Goal: Task Accomplishment & Management: Complete application form

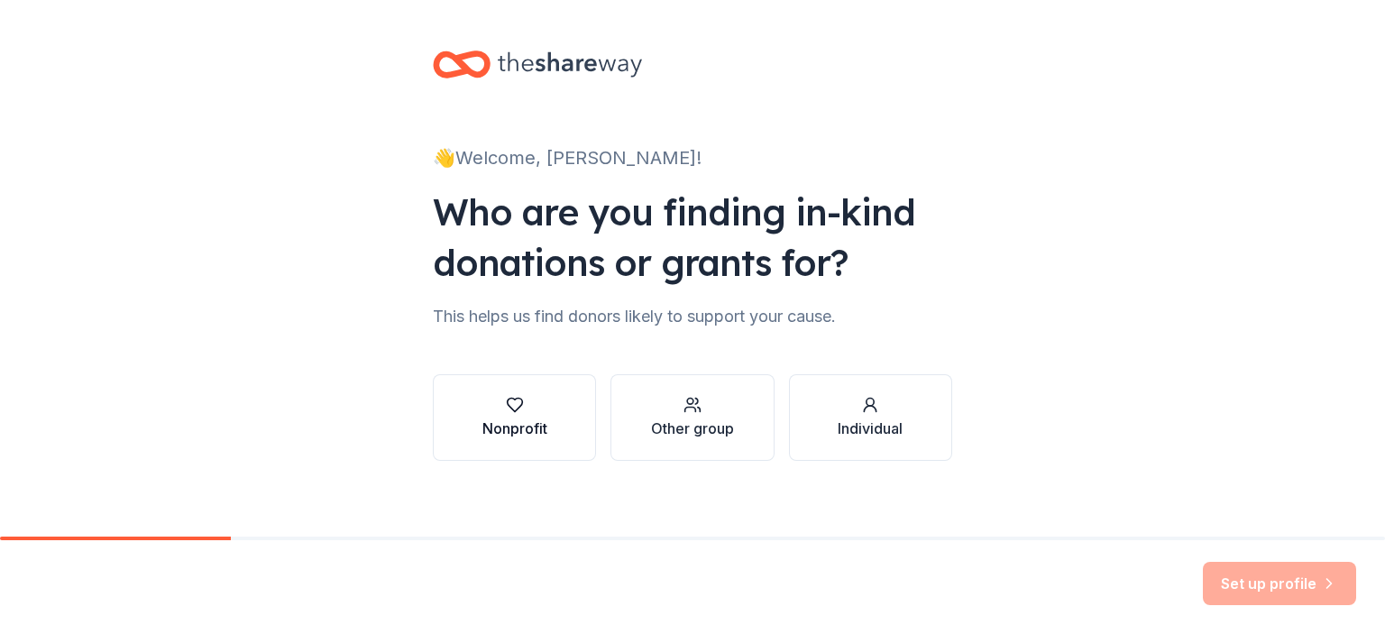
click at [507, 420] on div "Nonprofit" at bounding box center [514, 428] width 65 height 22
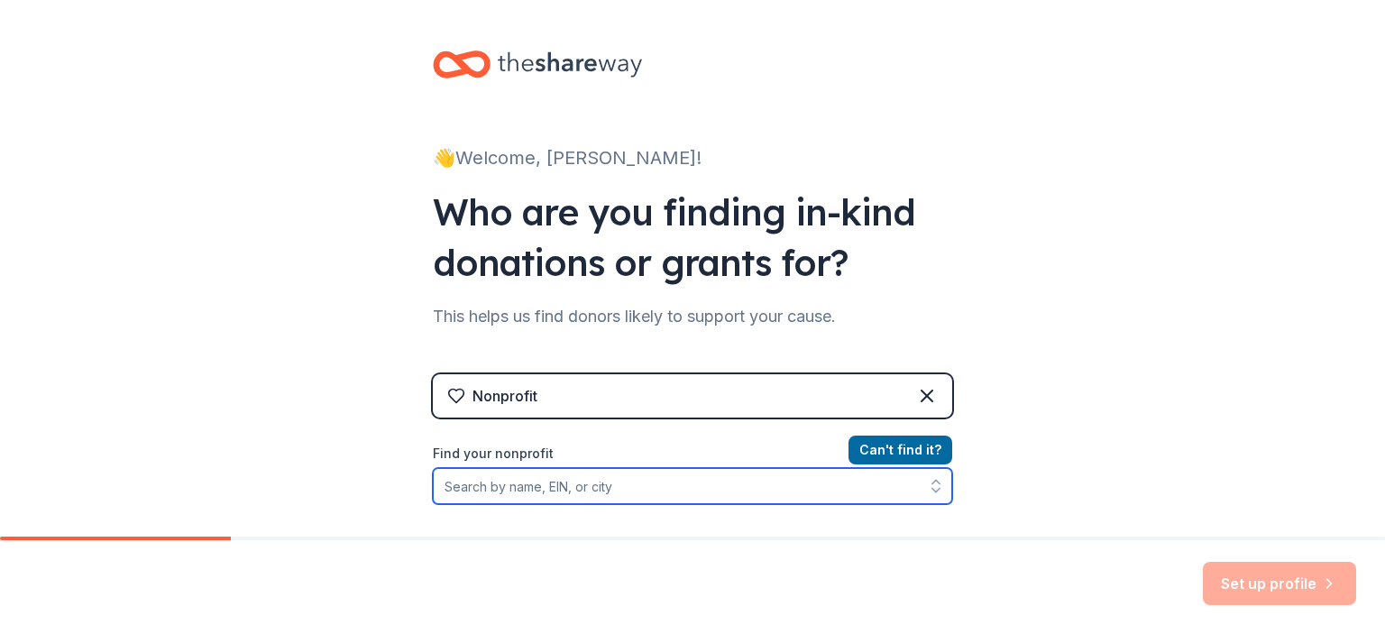
click at [480, 483] on input "Find your nonprofit" at bounding box center [692, 486] width 519 height 36
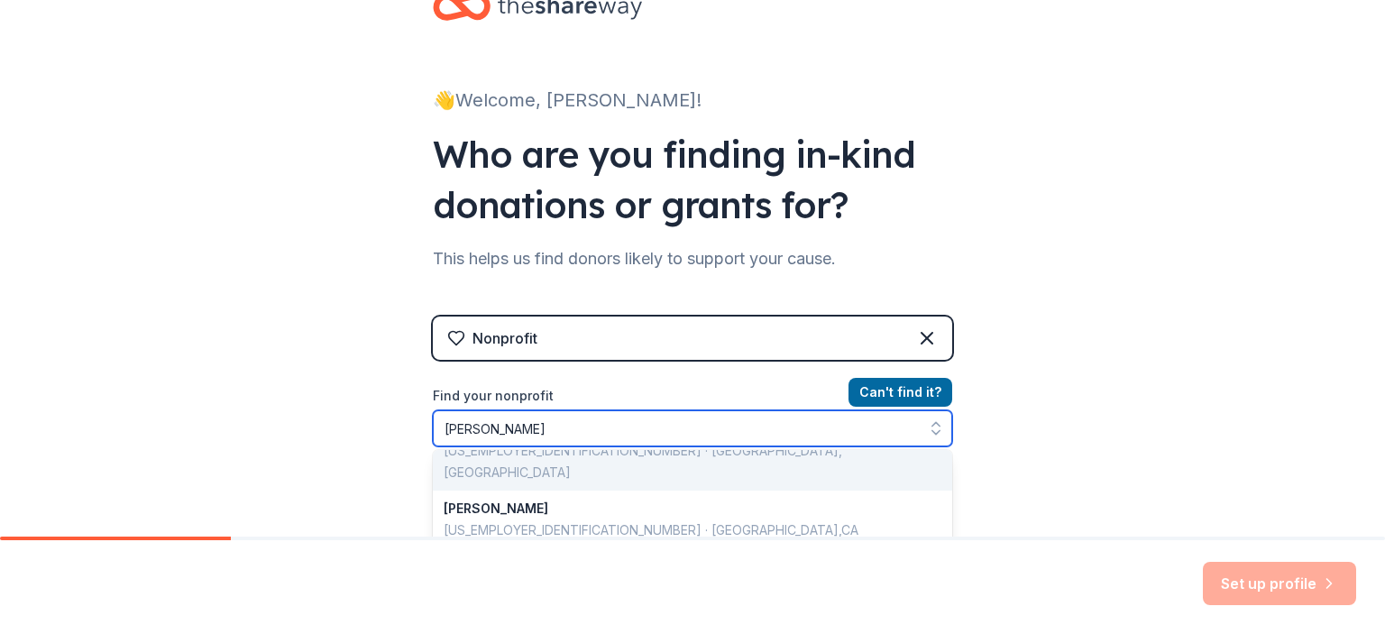
scroll to position [120, 0]
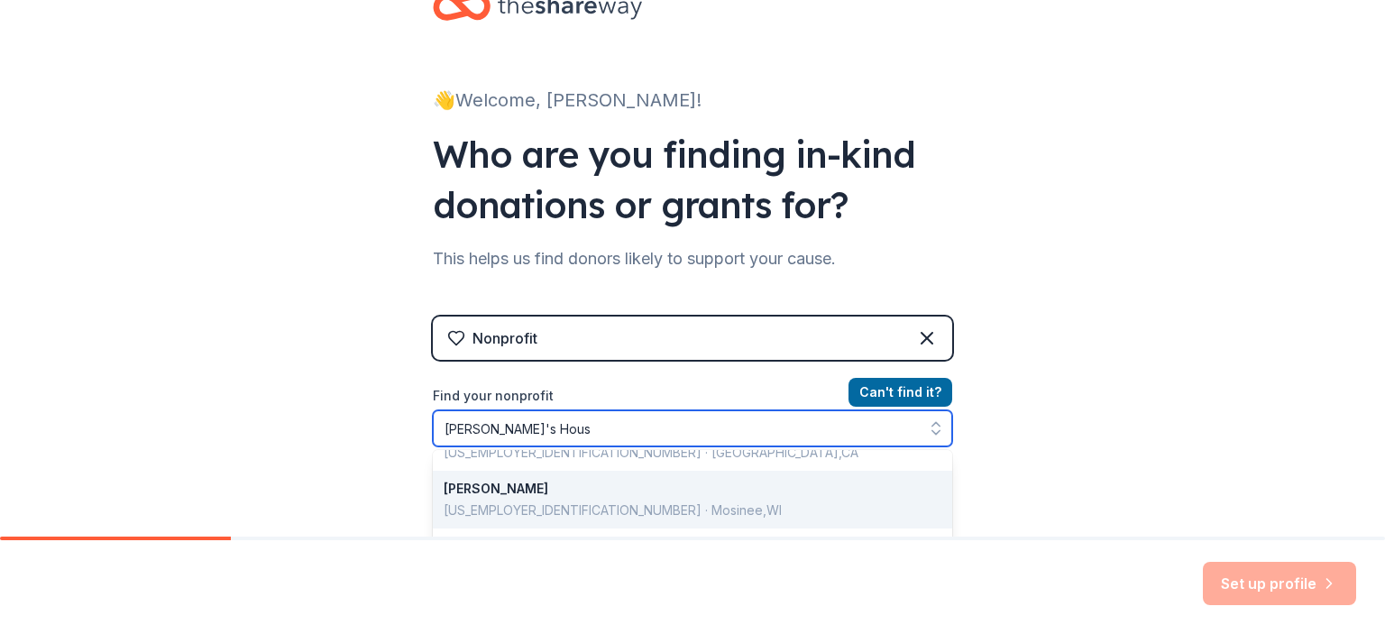
type input "[PERSON_NAME]'s House"
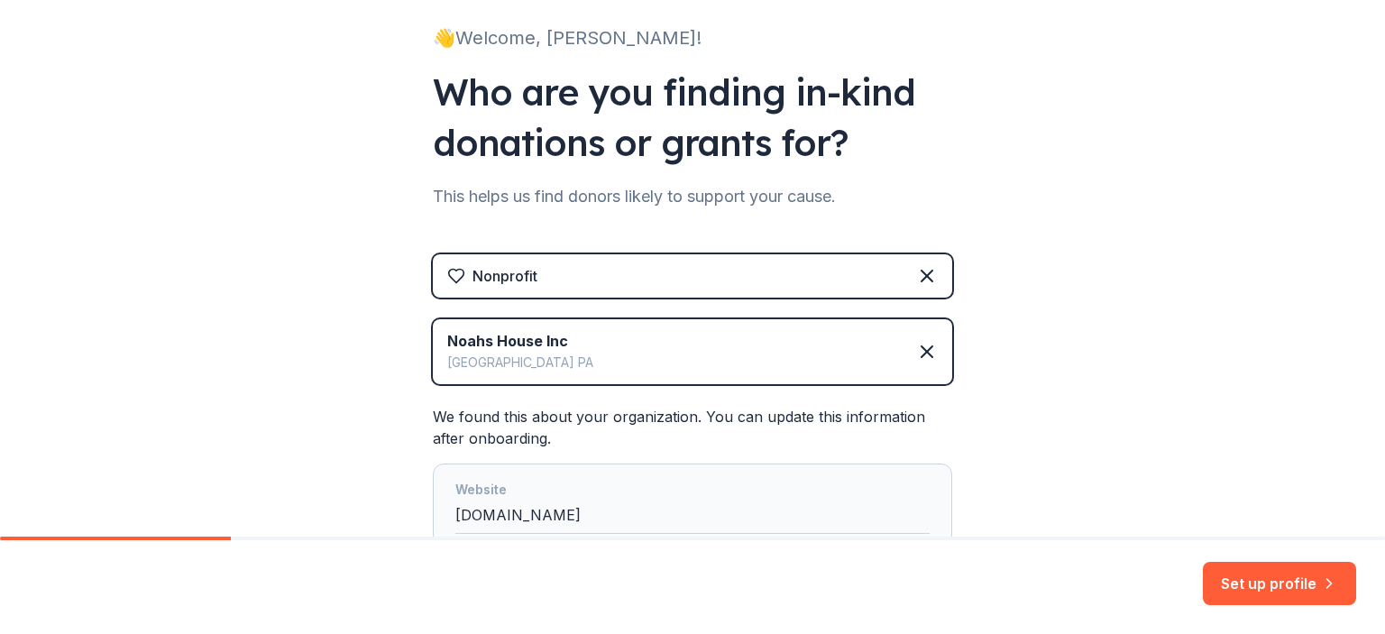
scroll to position [119, 0]
click at [922, 348] on icon at bounding box center [927, 352] width 11 height 11
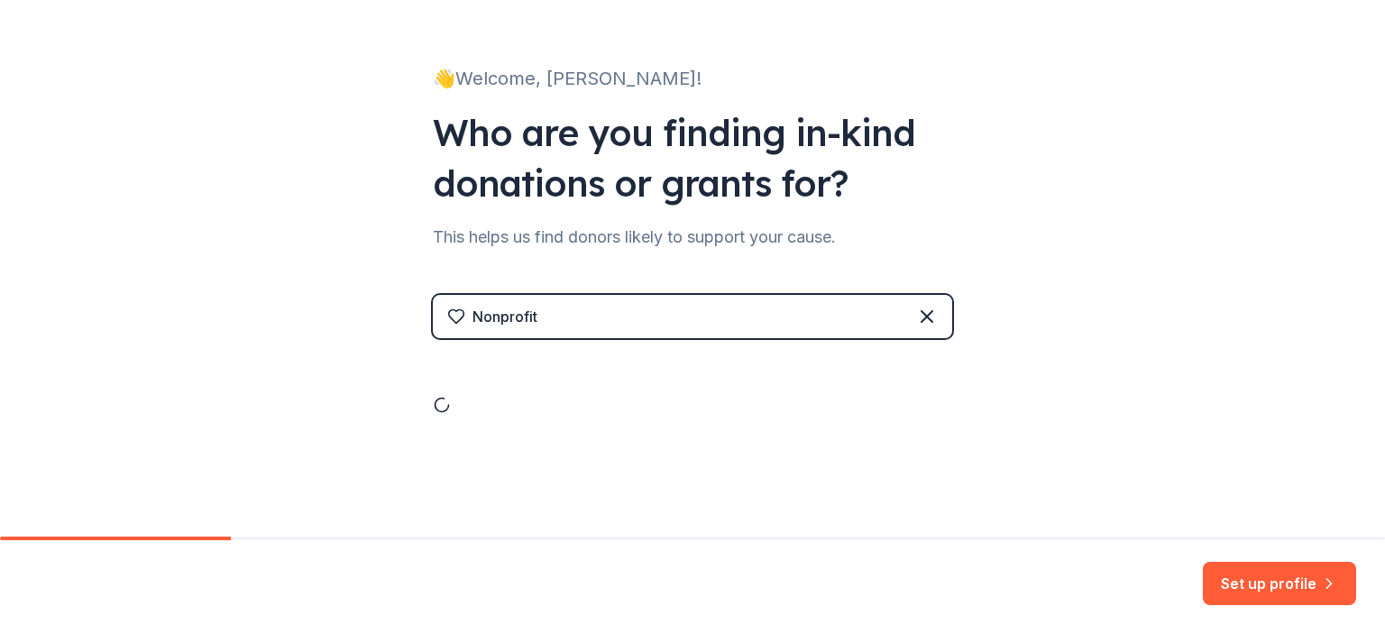
scroll to position [11, 0]
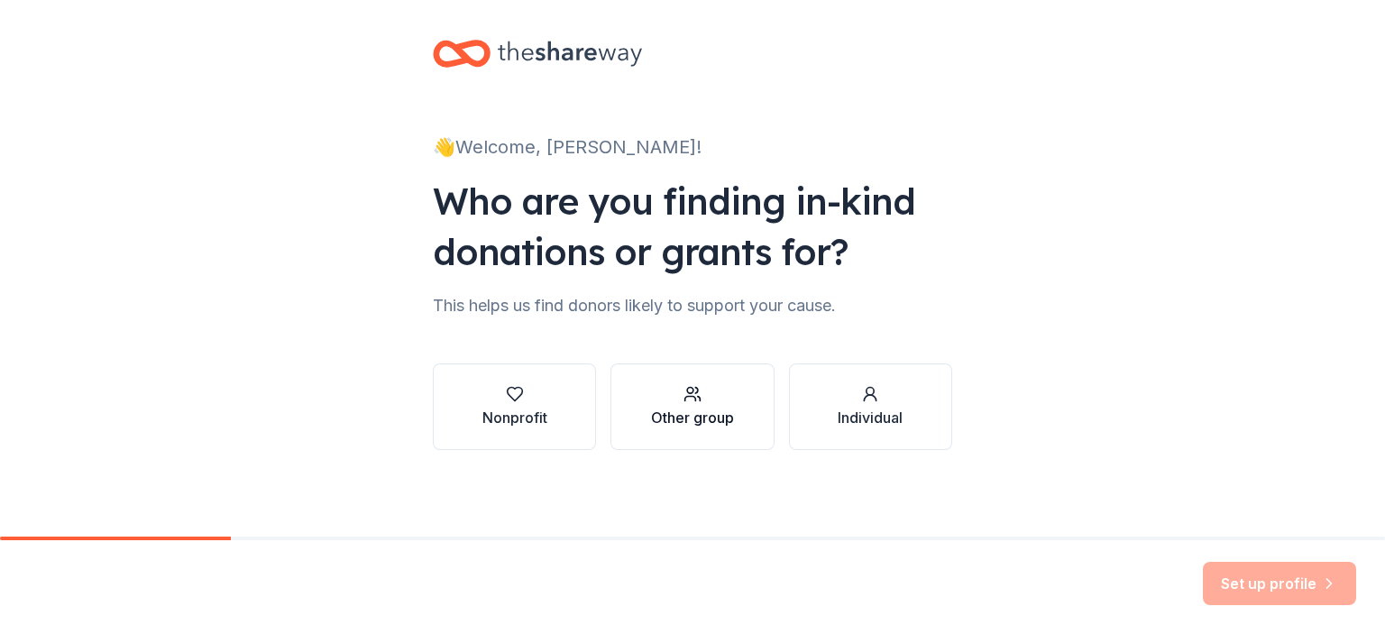
click at [694, 408] on div "Other group" at bounding box center [692, 418] width 83 height 22
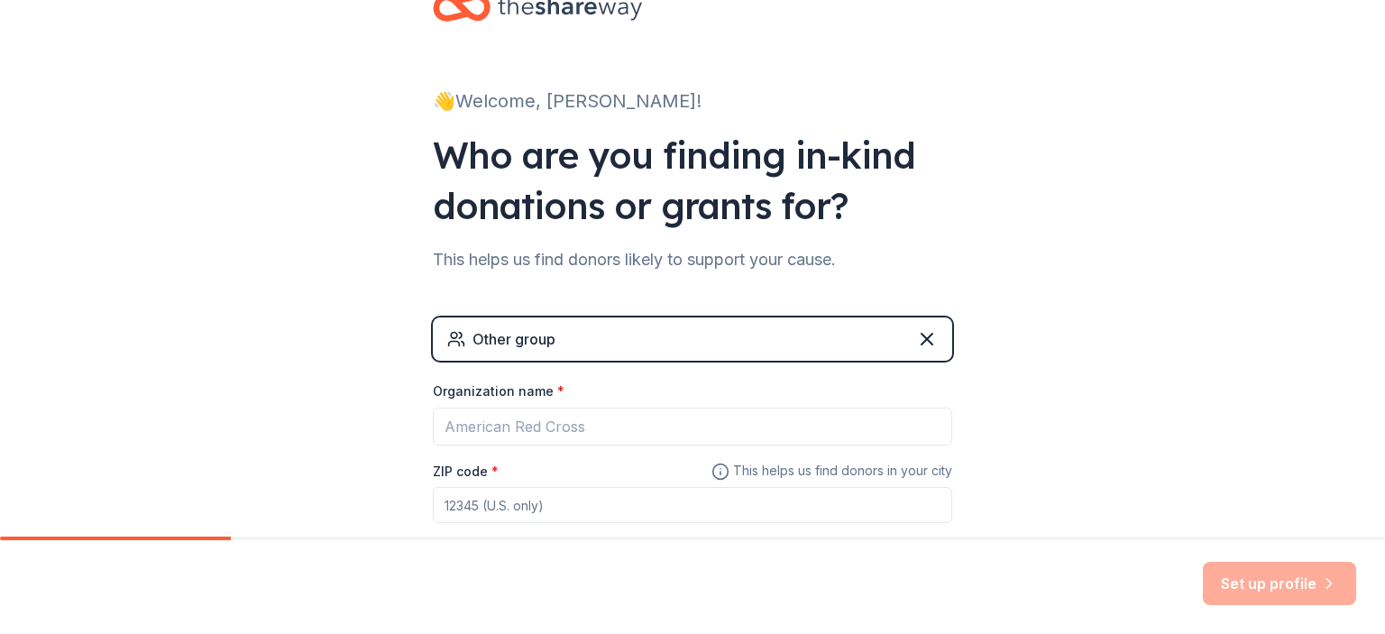
scroll to position [130, 0]
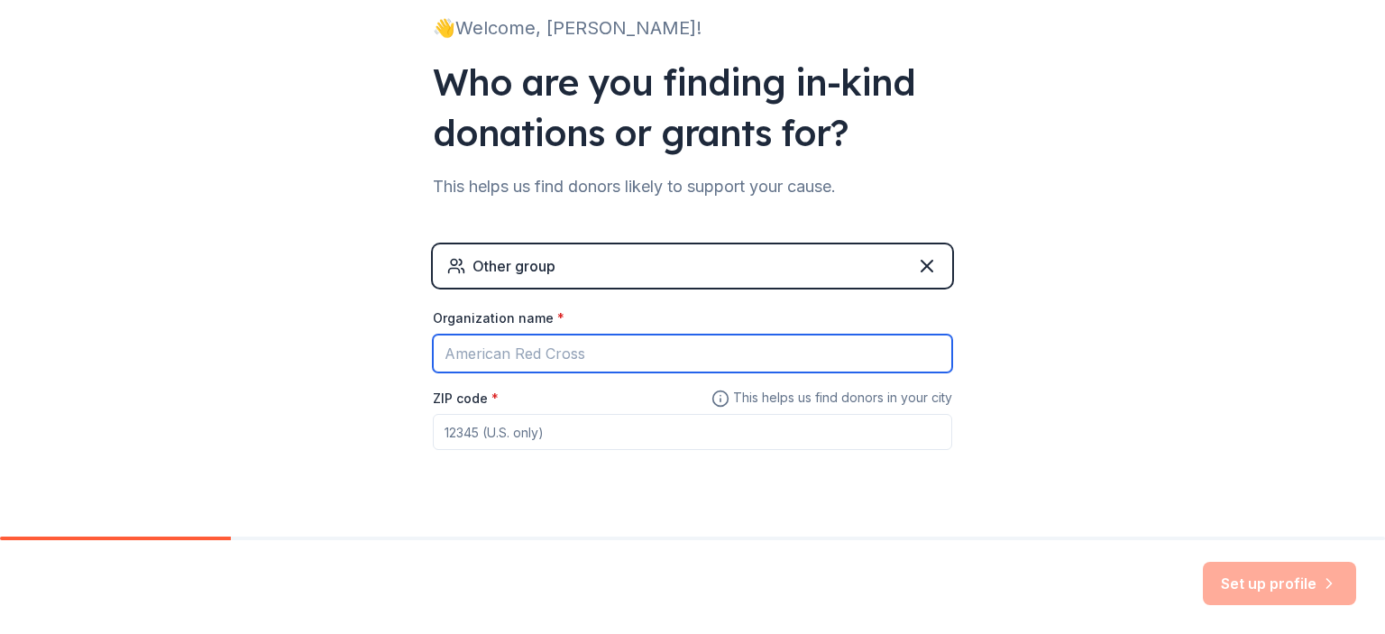
click at [570, 353] on input "Organization name *" at bounding box center [692, 354] width 519 height 38
type input "VerStandig Media"
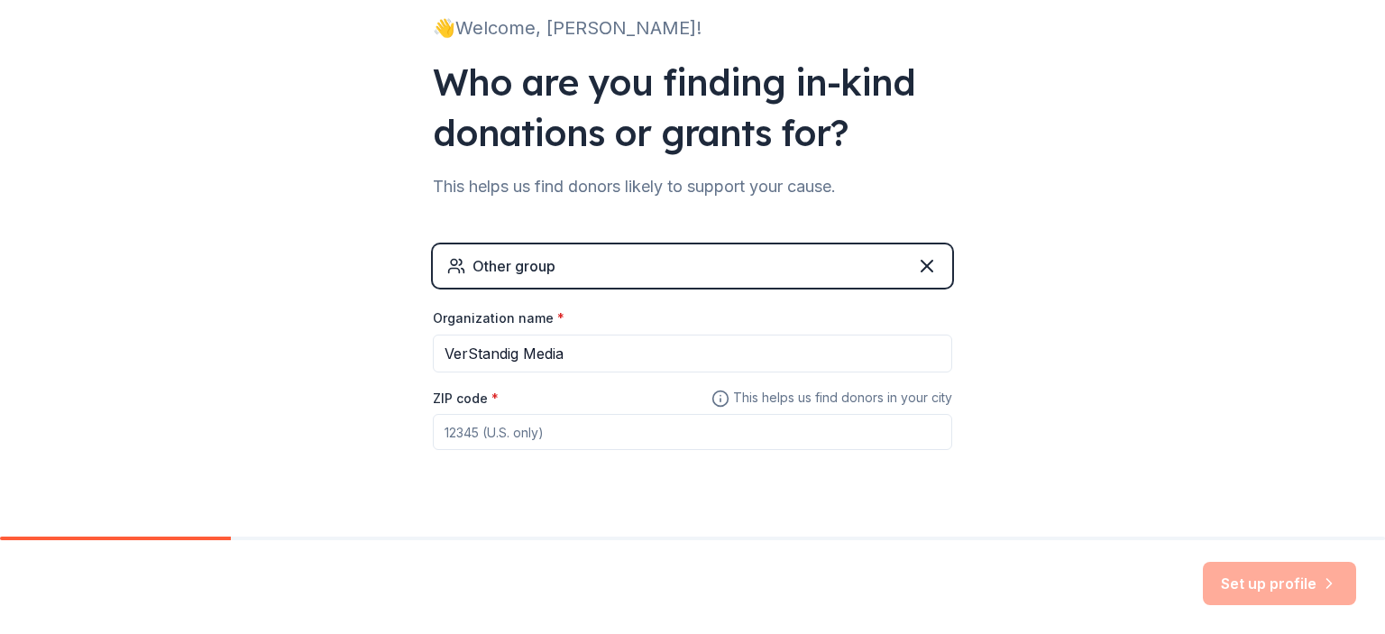
click at [554, 433] on input "ZIP code *" at bounding box center [692, 432] width 519 height 36
type input "17225"
click at [1274, 587] on button "Set up profile" at bounding box center [1279, 583] width 153 height 43
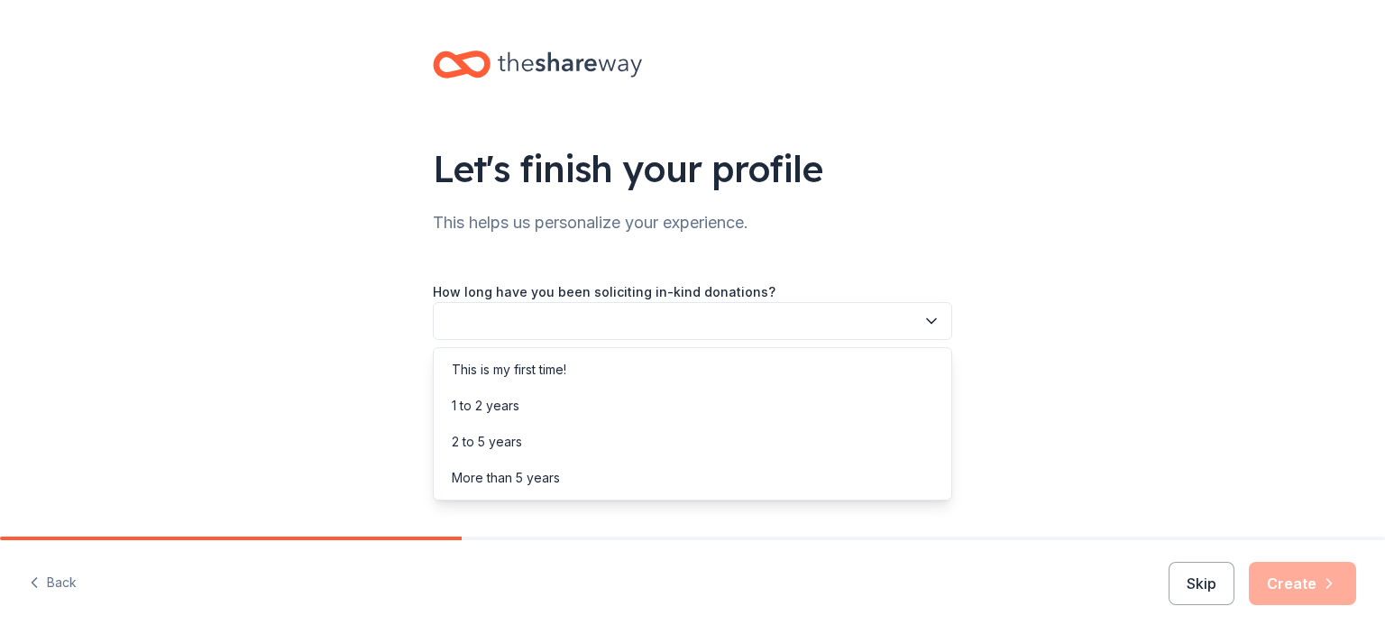
click at [612, 319] on button "button" at bounding box center [692, 321] width 519 height 38
click at [577, 371] on div "This is my first time!" at bounding box center [692, 370] width 510 height 36
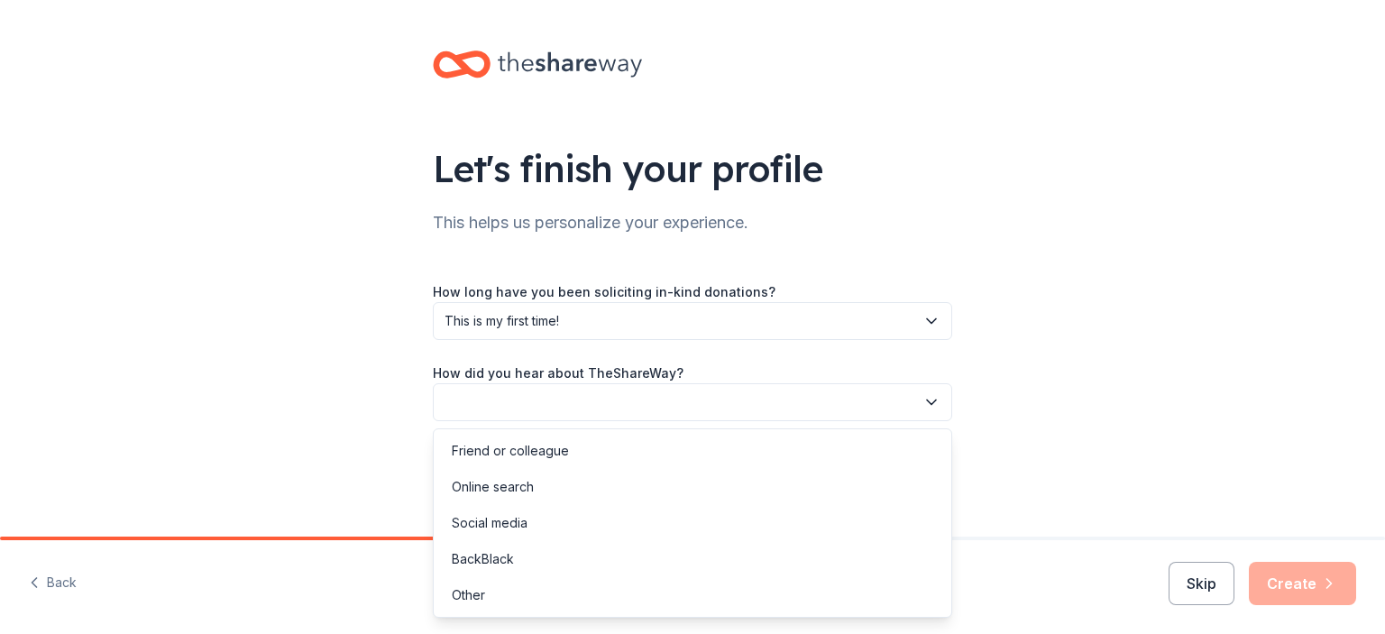
click at [579, 407] on button "button" at bounding box center [692, 402] width 519 height 38
click at [578, 453] on div "Friend or colleague" at bounding box center [692, 451] width 510 height 36
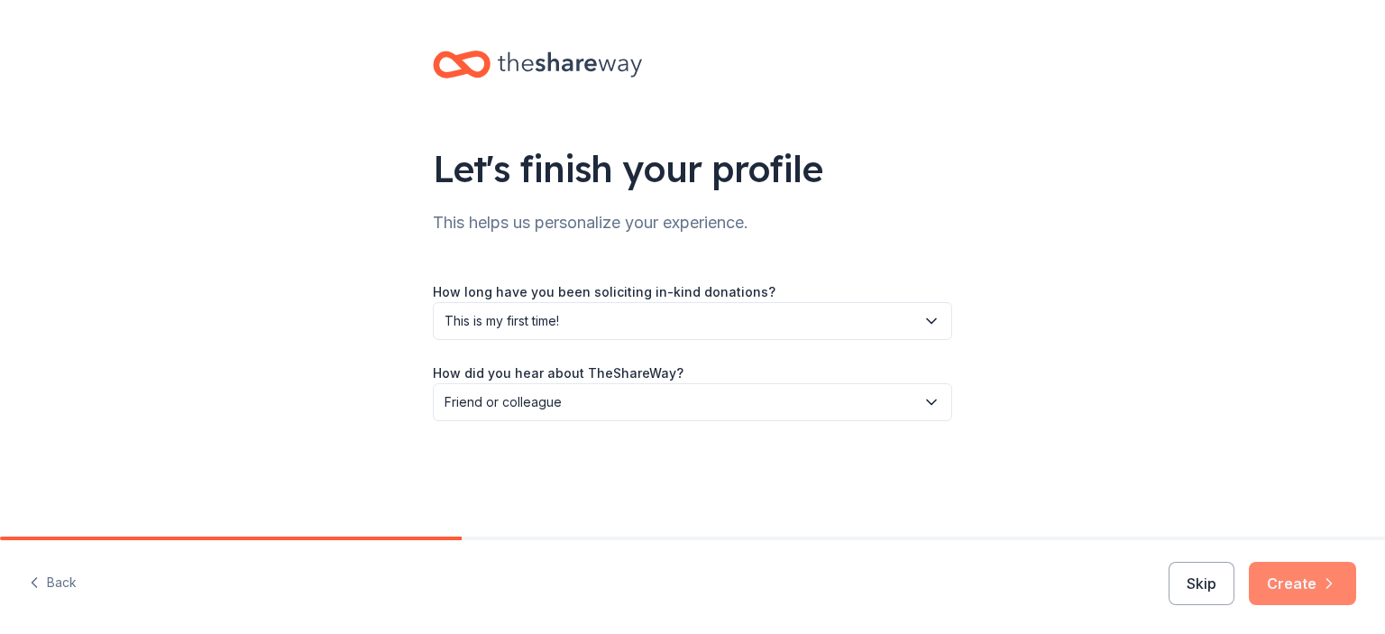
click at [1316, 579] on button "Create" at bounding box center [1302, 583] width 107 height 43
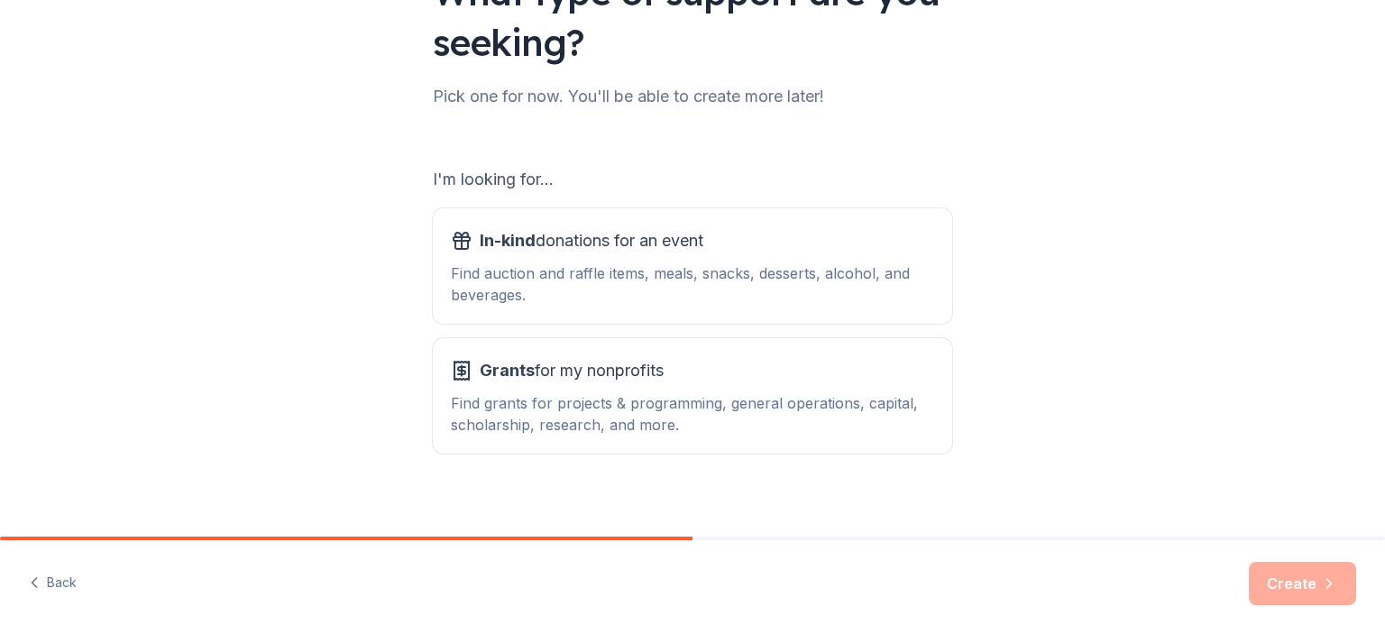
scroll to position [180, 0]
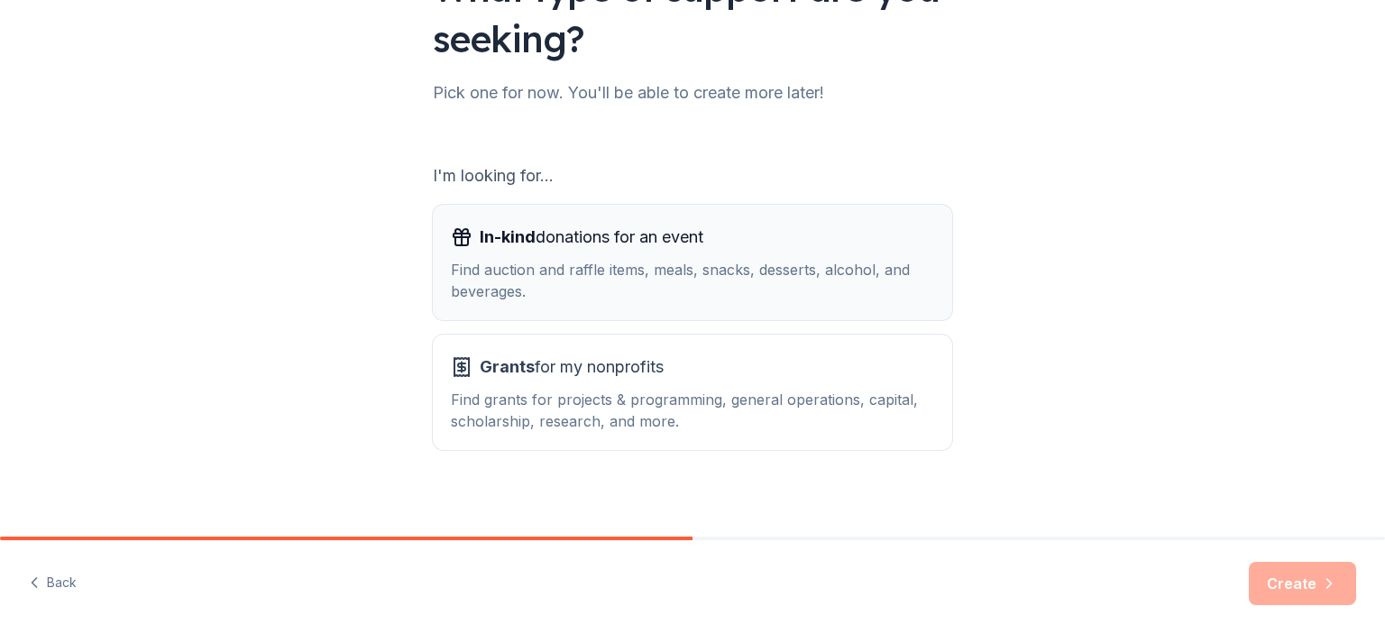
click at [579, 254] on div "In-kind donations for an event Find auction and raffle items, meals, snacks, de…" at bounding box center [692, 262] width 483 height 79
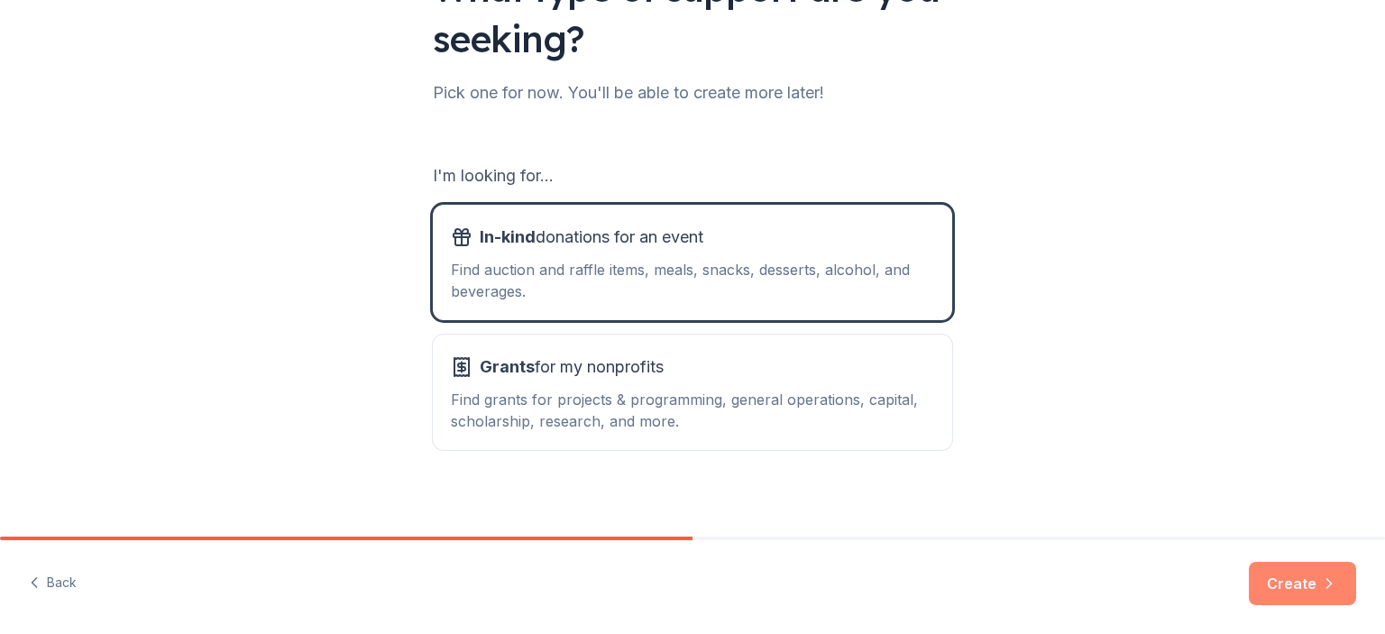
click at [1300, 594] on button "Create" at bounding box center [1302, 583] width 107 height 43
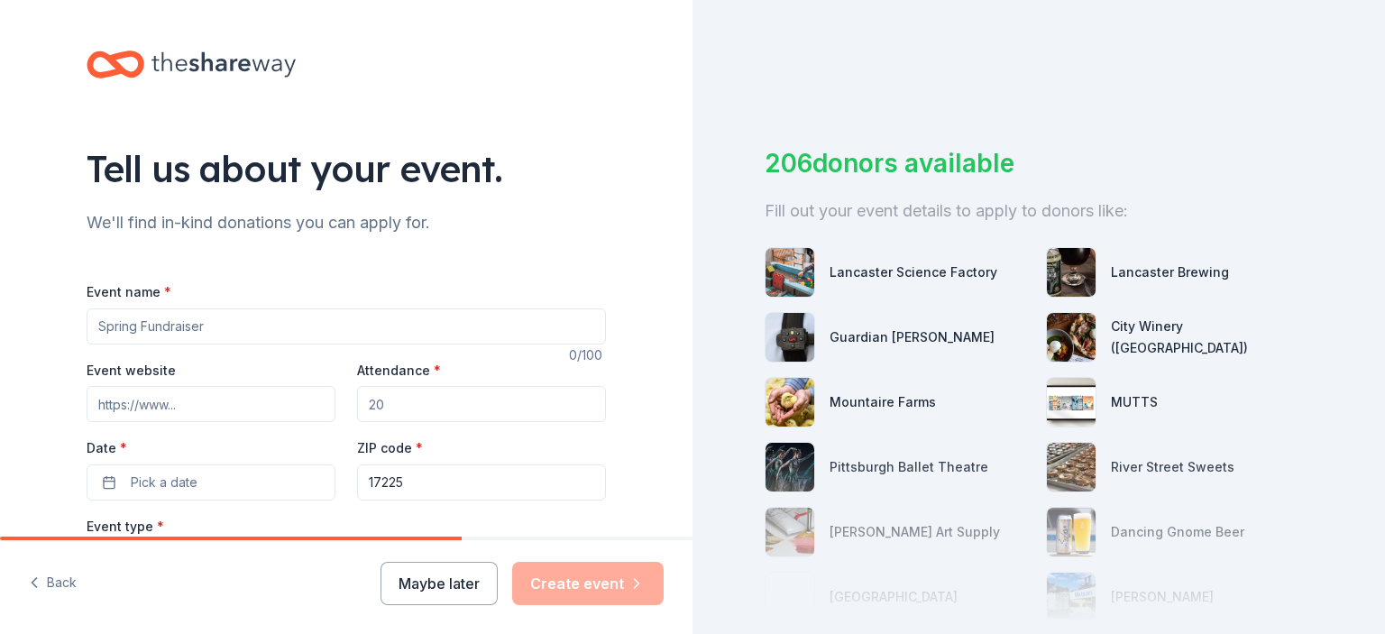
click at [194, 317] on input "Event name *" at bounding box center [346, 326] width 519 height 36
type input "The Home Run Derby to Fight [MEDICAL_DATA]"
click at [223, 401] on input "Event website" at bounding box center [211, 404] width 249 height 36
paste input "[URL][DOMAIN_NAME]"
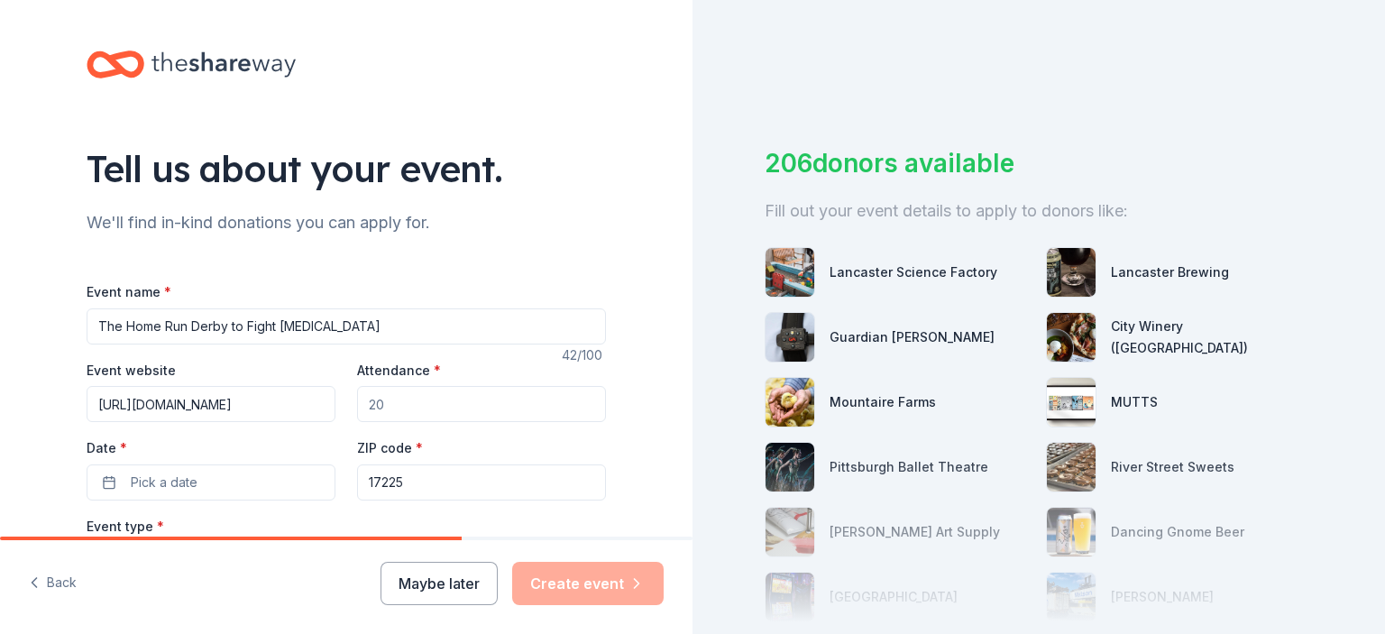
type input "[URL][DOMAIN_NAME]"
drag, startPoint x: 364, startPoint y: 405, endPoint x: 299, endPoint y: 398, distance: 65.3
click at [299, 398] on div "Event website [URL][DOMAIN_NAME] Attendance * Date * Pick a date ZIP code * 172…" at bounding box center [346, 430] width 519 height 142
type input "1"
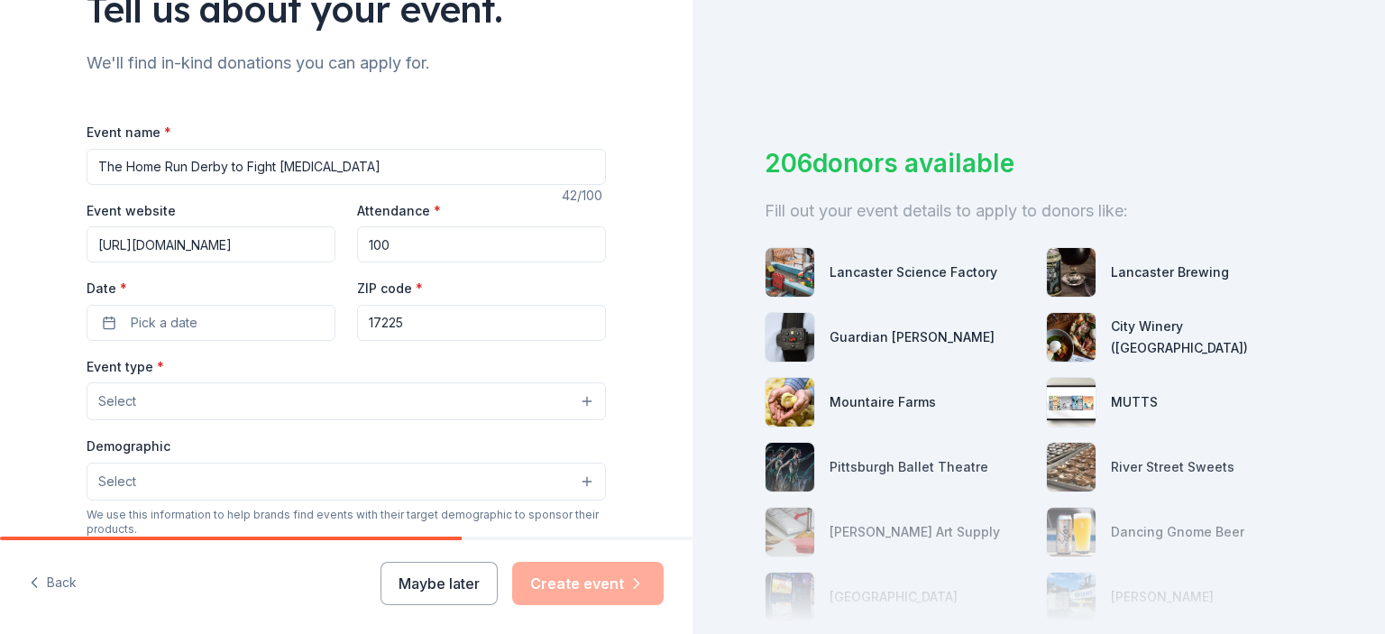
scroll to position [180, 0]
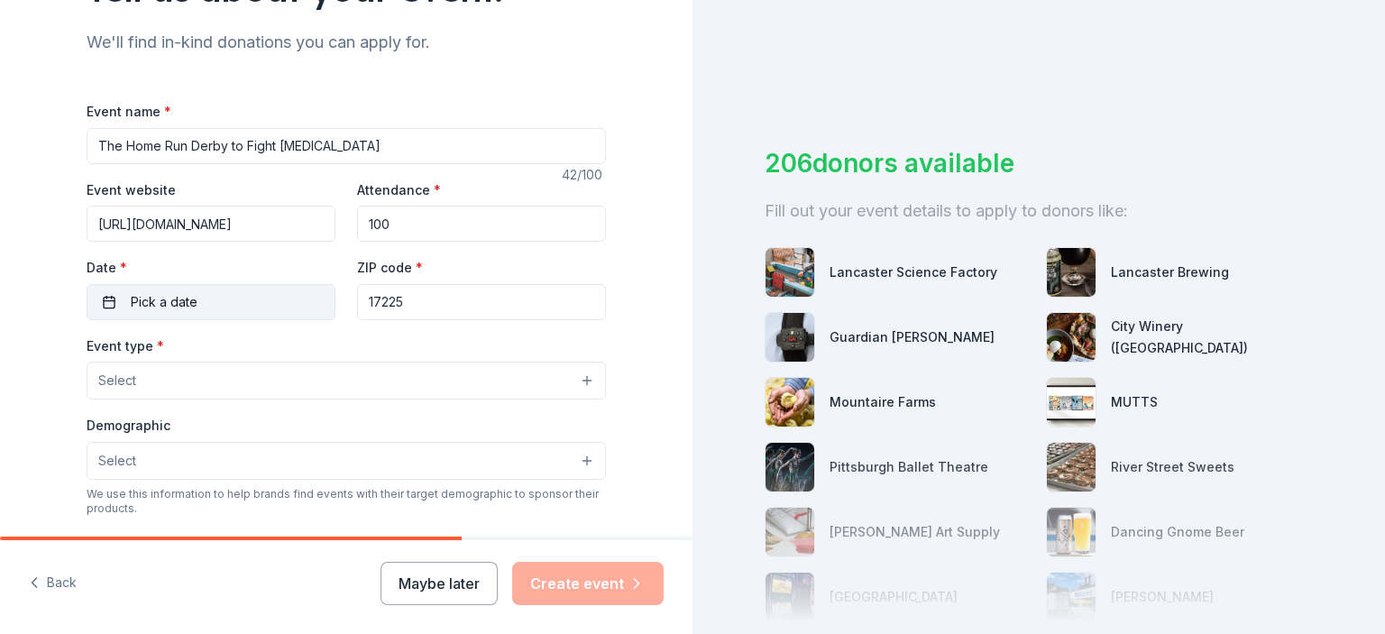
type input "100"
click at [194, 295] on button "Pick a date" at bounding box center [211, 302] width 249 height 36
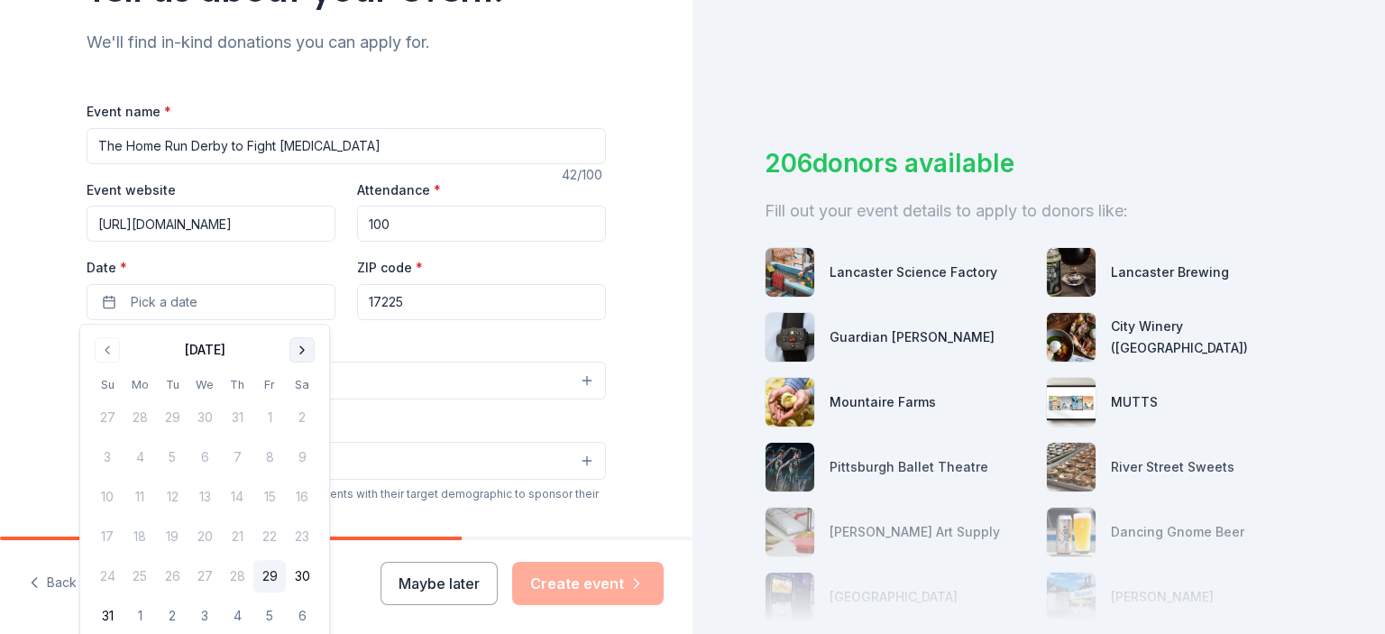
click at [303, 349] on button "Go to next month" at bounding box center [301, 349] width 25 height 25
click at [303, 460] on button "13" at bounding box center [302, 457] width 32 height 32
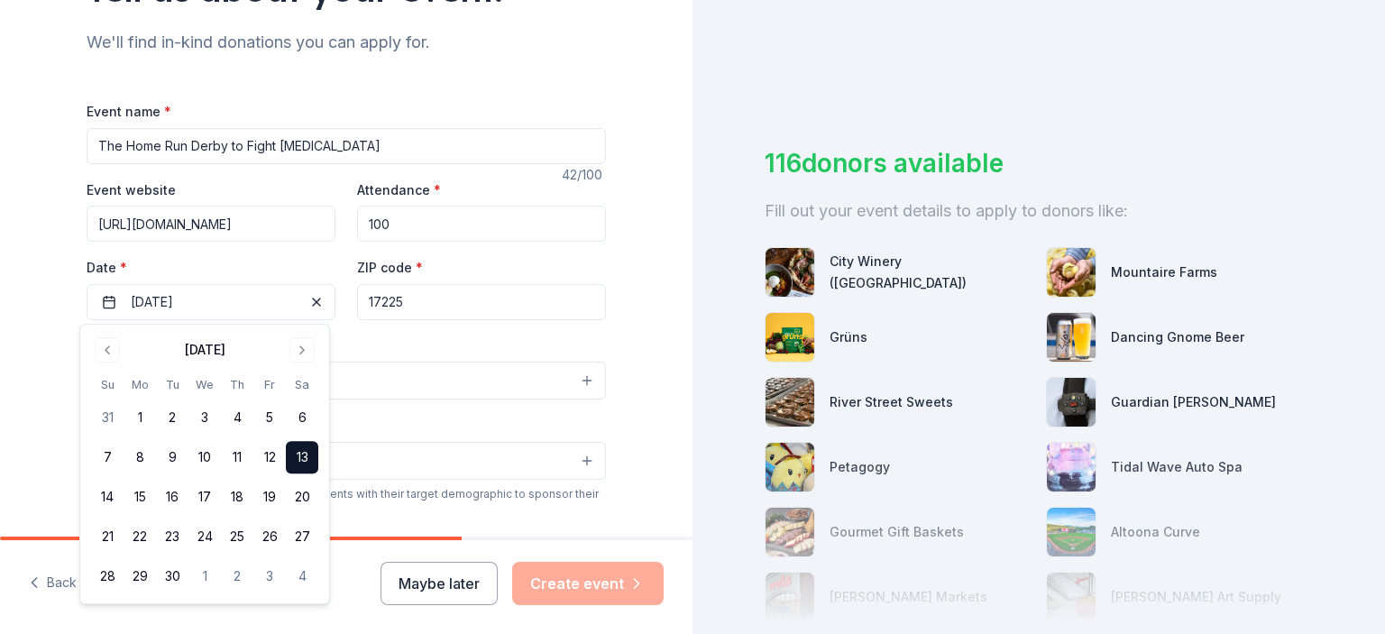
click at [407, 349] on div "Event type * Select" at bounding box center [346, 368] width 519 height 66
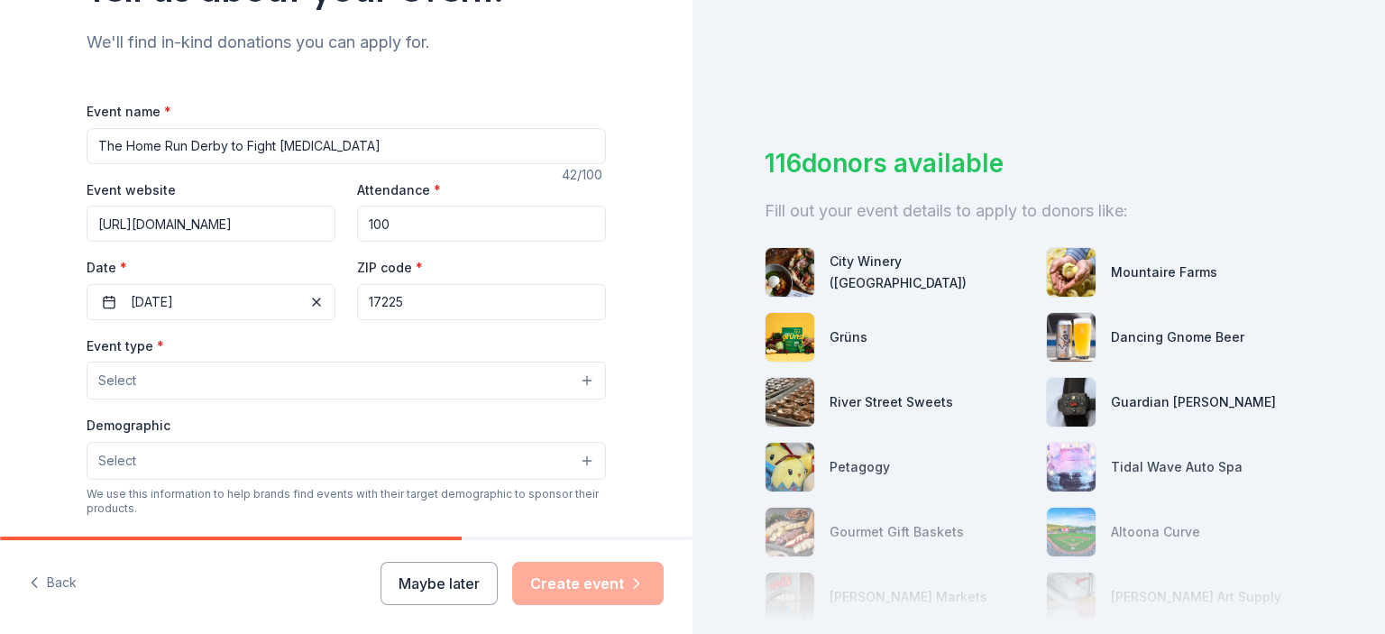
click at [173, 394] on button "Select" at bounding box center [346, 381] width 519 height 38
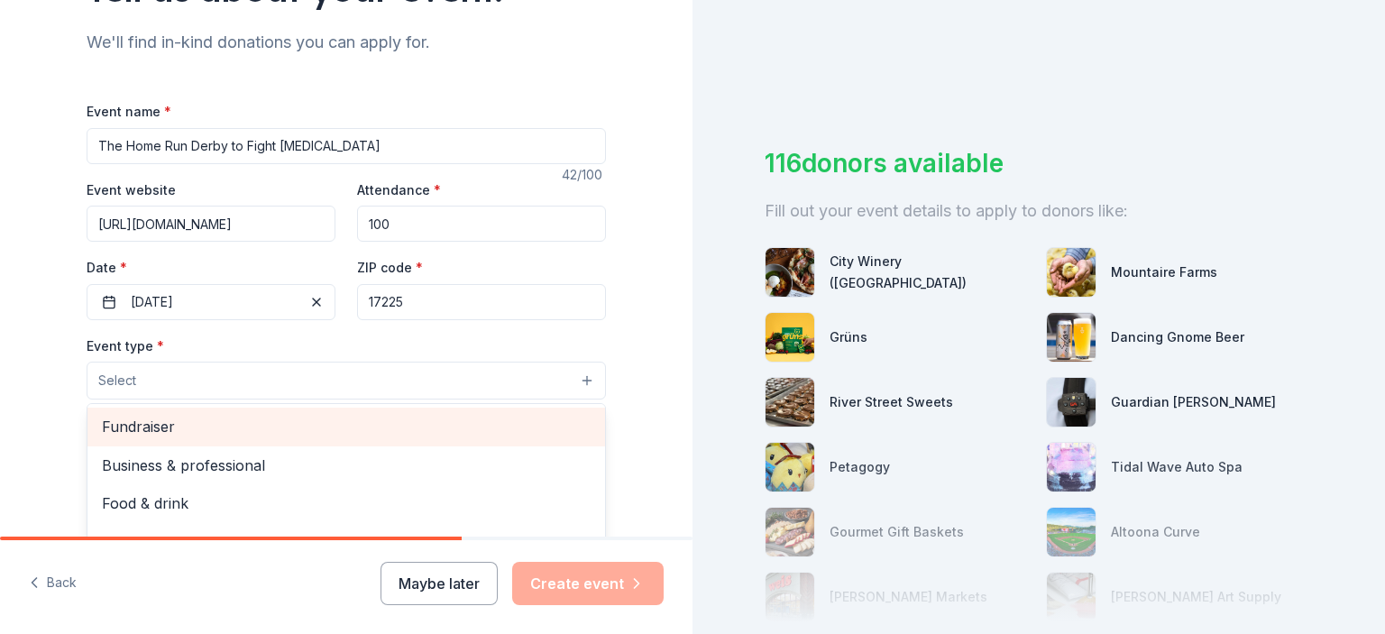
click at [170, 429] on span "Fundraiser" at bounding box center [346, 426] width 489 height 23
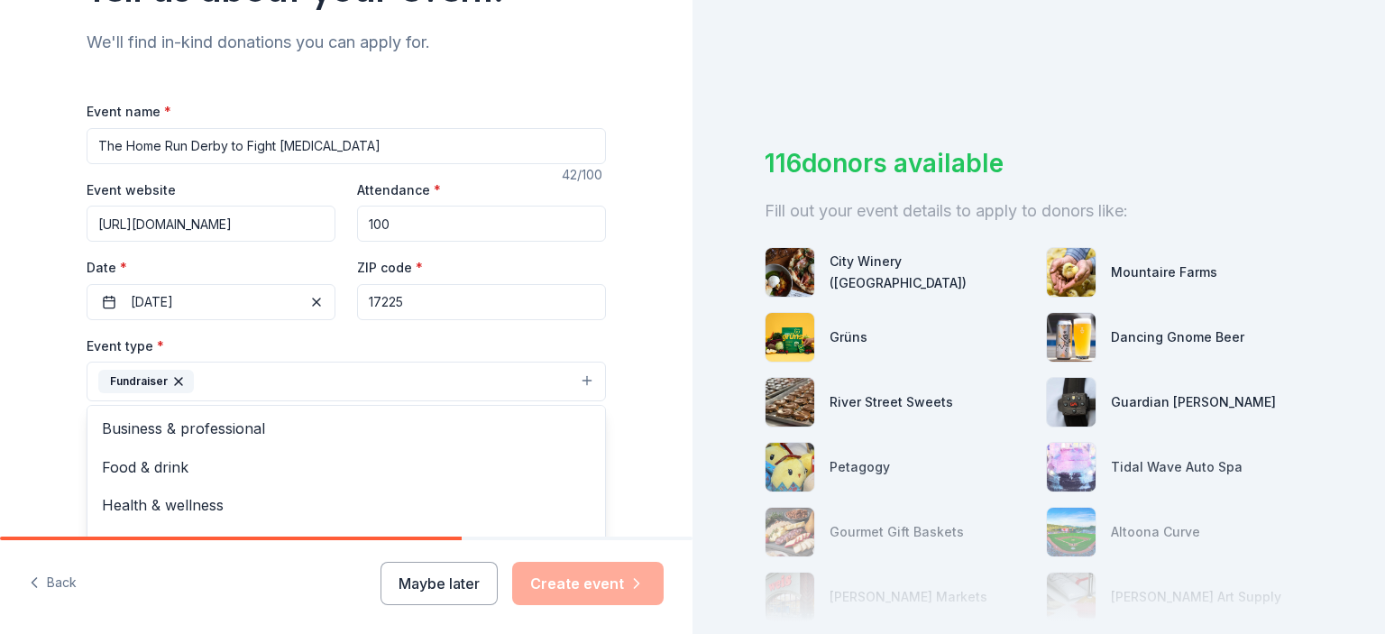
click at [58, 391] on div "Tell us about your event. We'll find in-kind donations you can apply for. Event…" at bounding box center [346, 421] width 577 height 1202
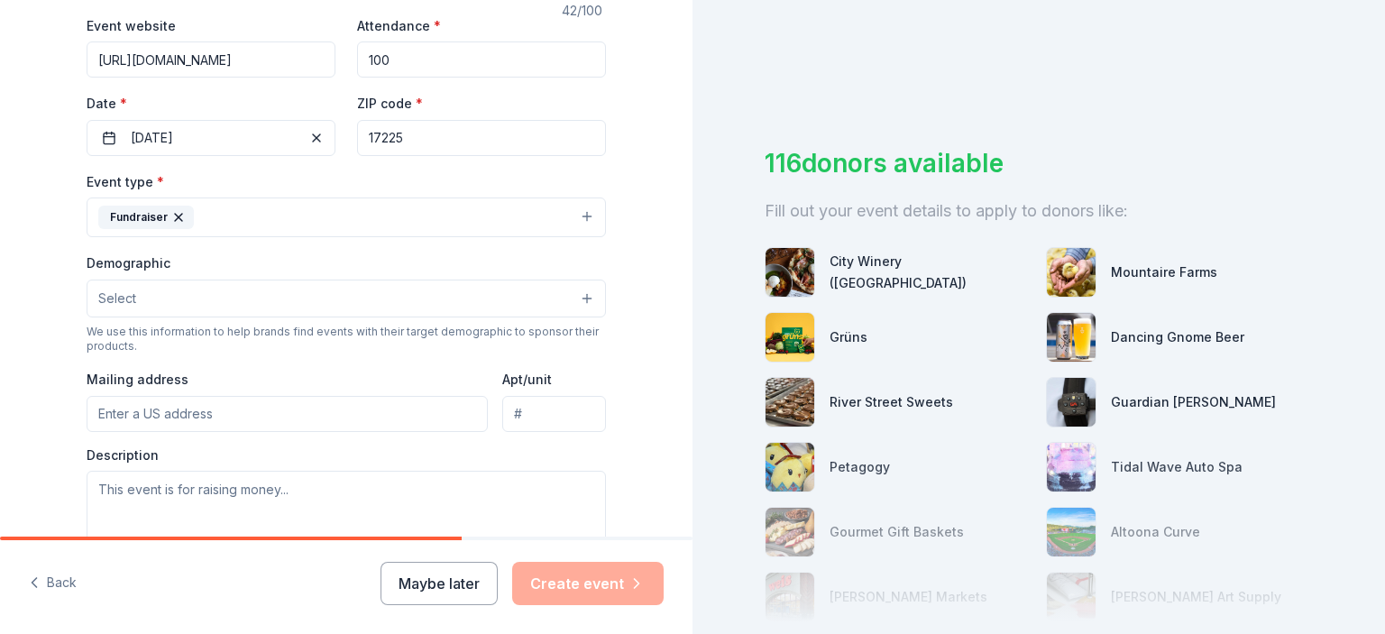
scroll to position [361, 0]
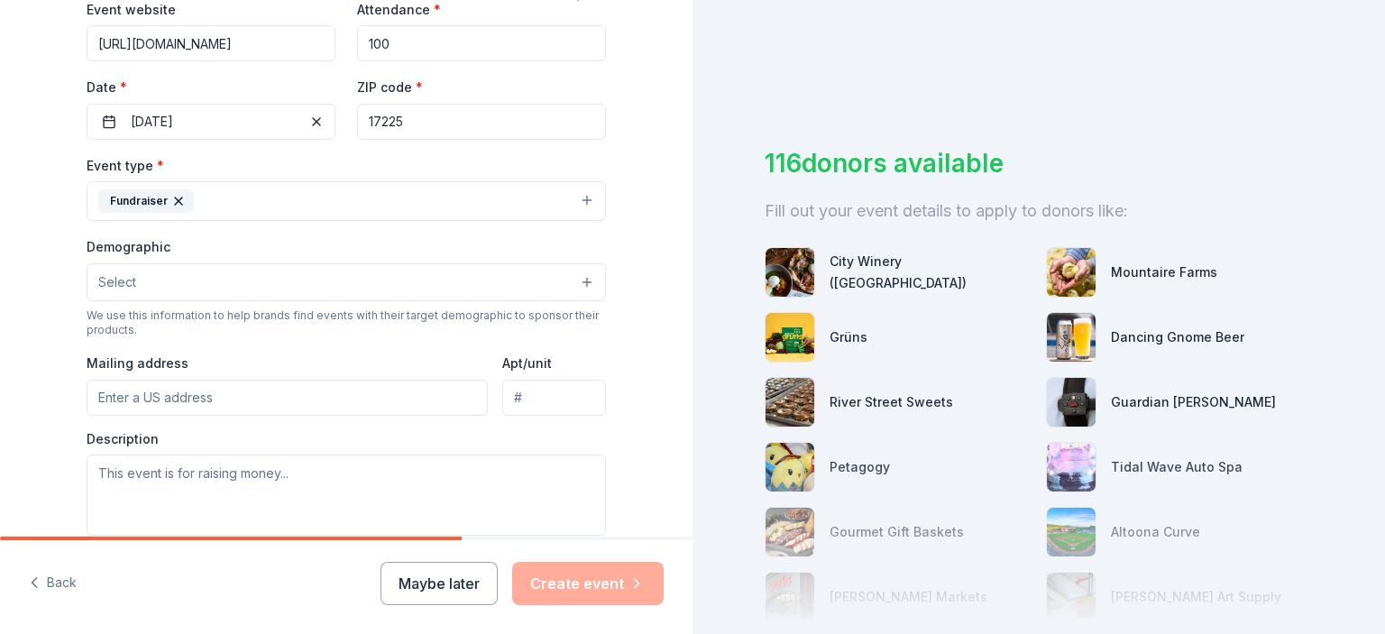
click at [133, 283] on button "Select" at bounding box center [346, 282] width 519 height 38
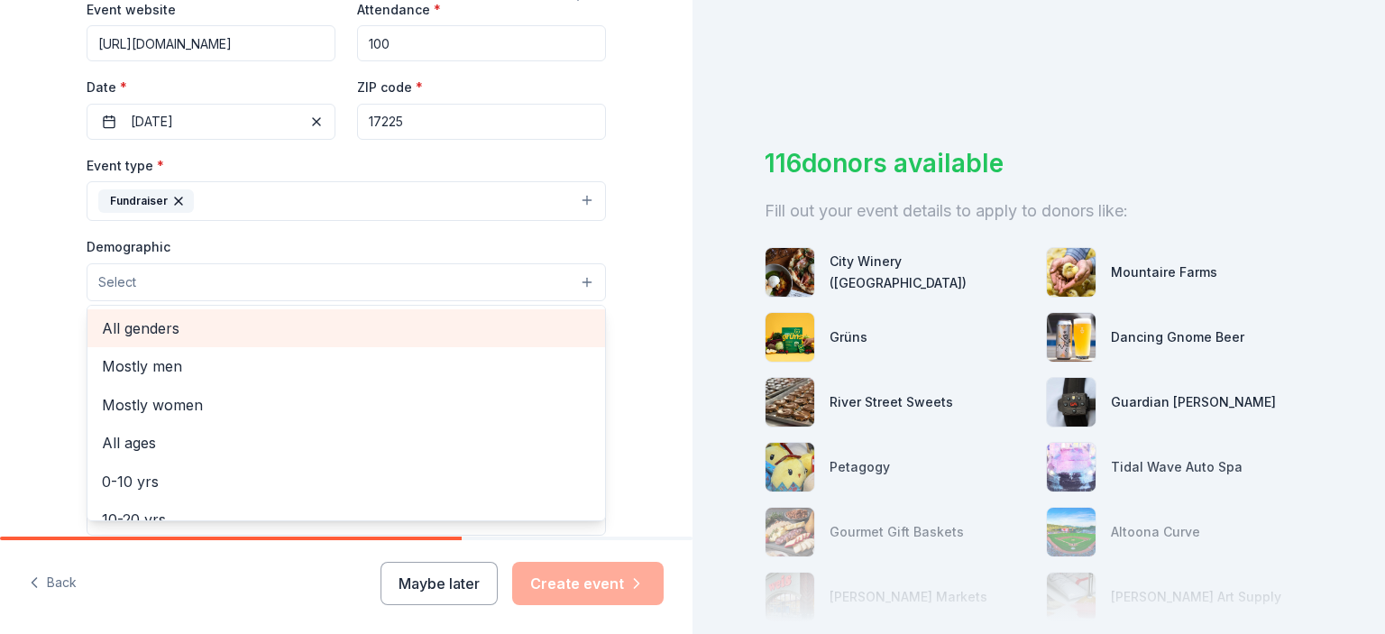
click at [139, 327] on span "All genders" at bounding box center [346, 327] width 489 height 23
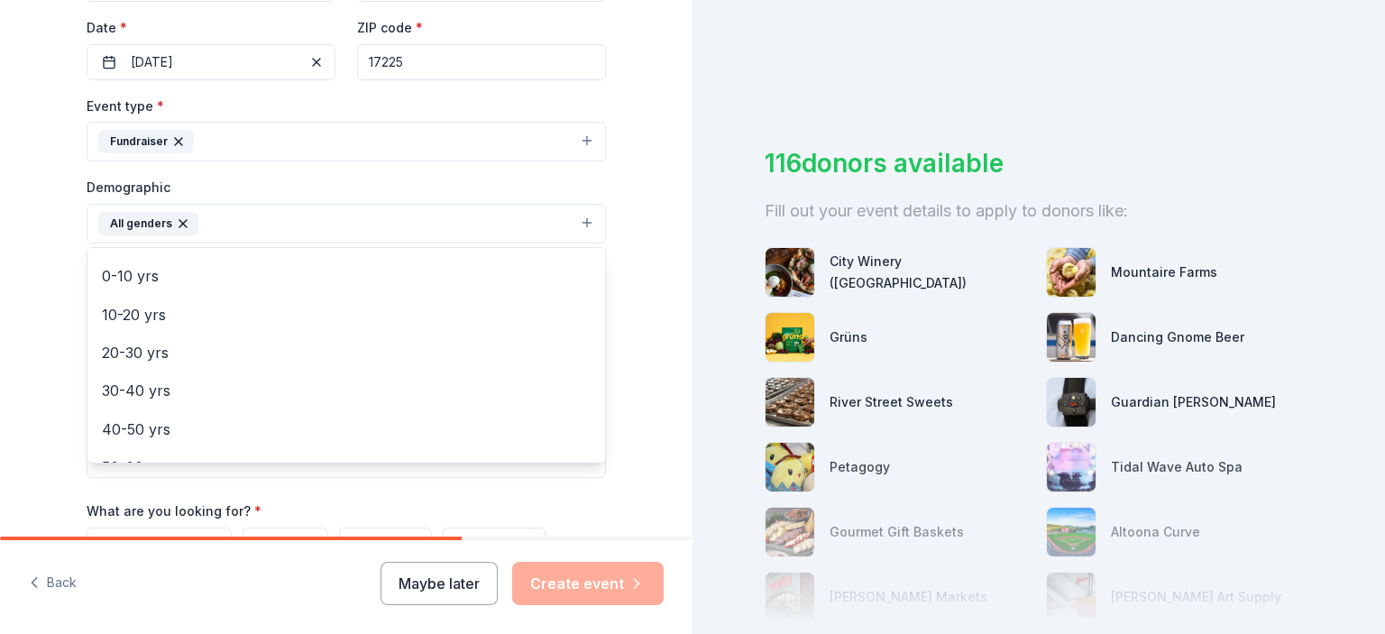
scroll to position [65, 0]
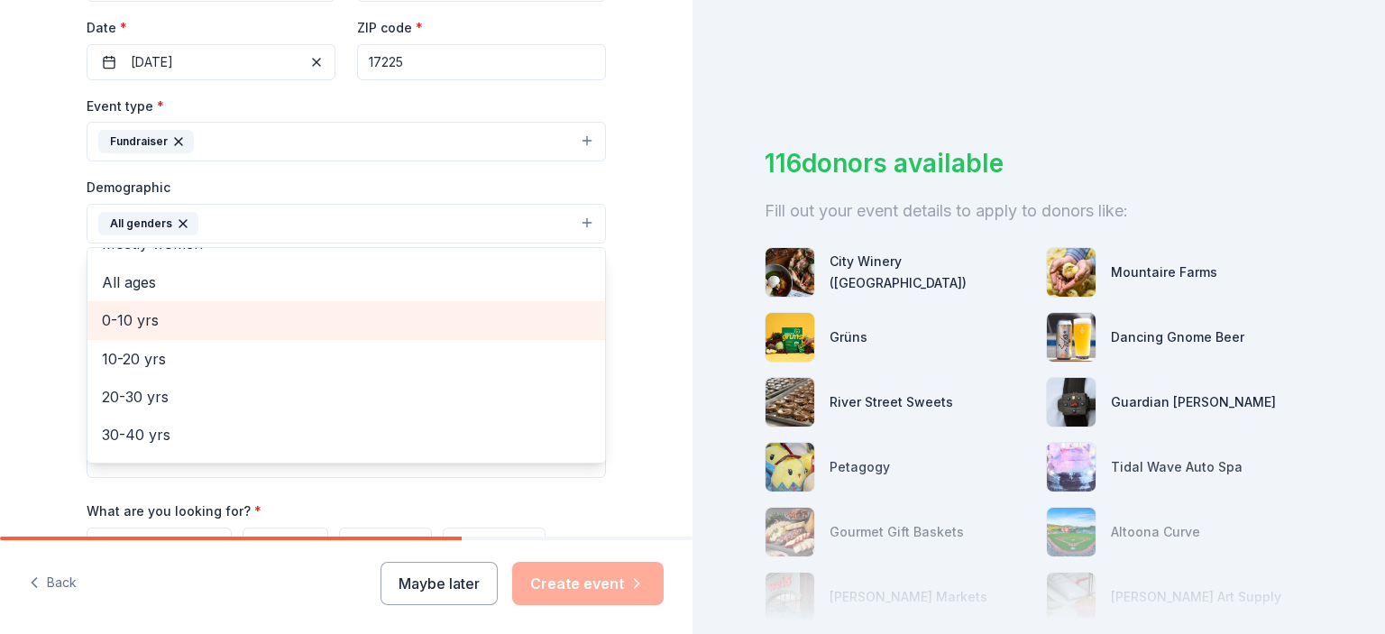
click at [169, 331] on div "0-10 yrs" at bounding box center [346, 320] width 518 height 38
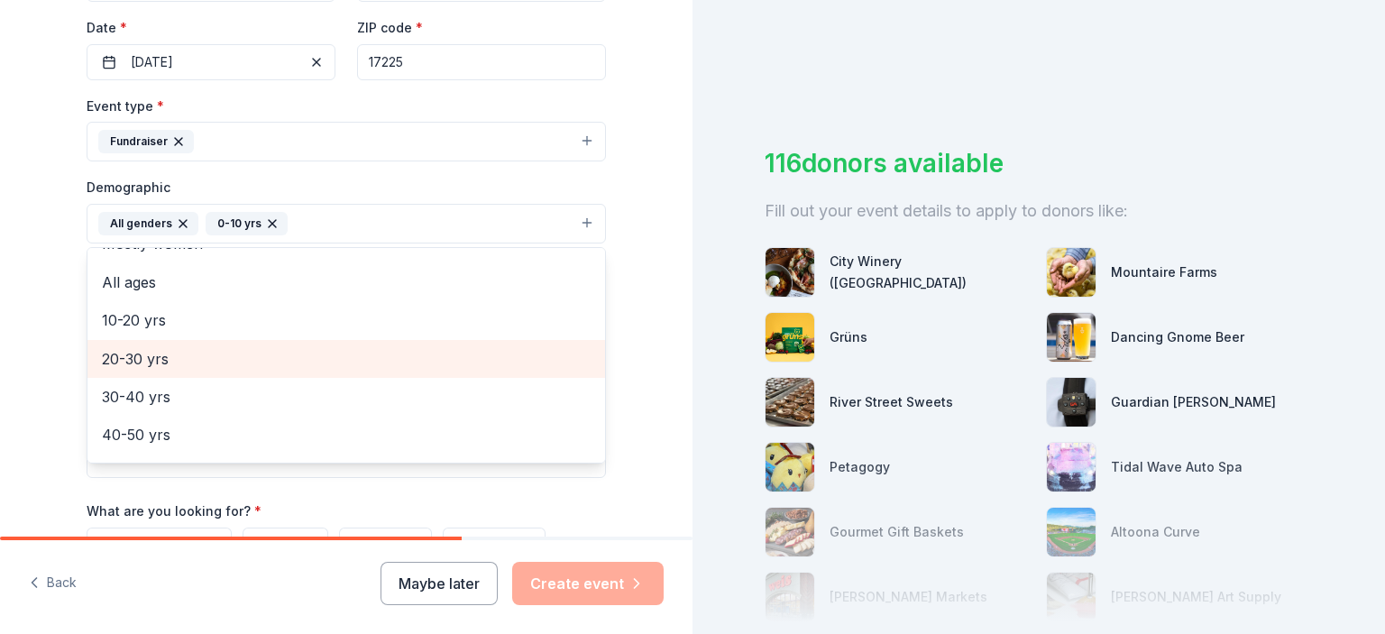
click at [160, 351] on span "20-30 yrs" at bounding box center [346, 358] width 489 height 23
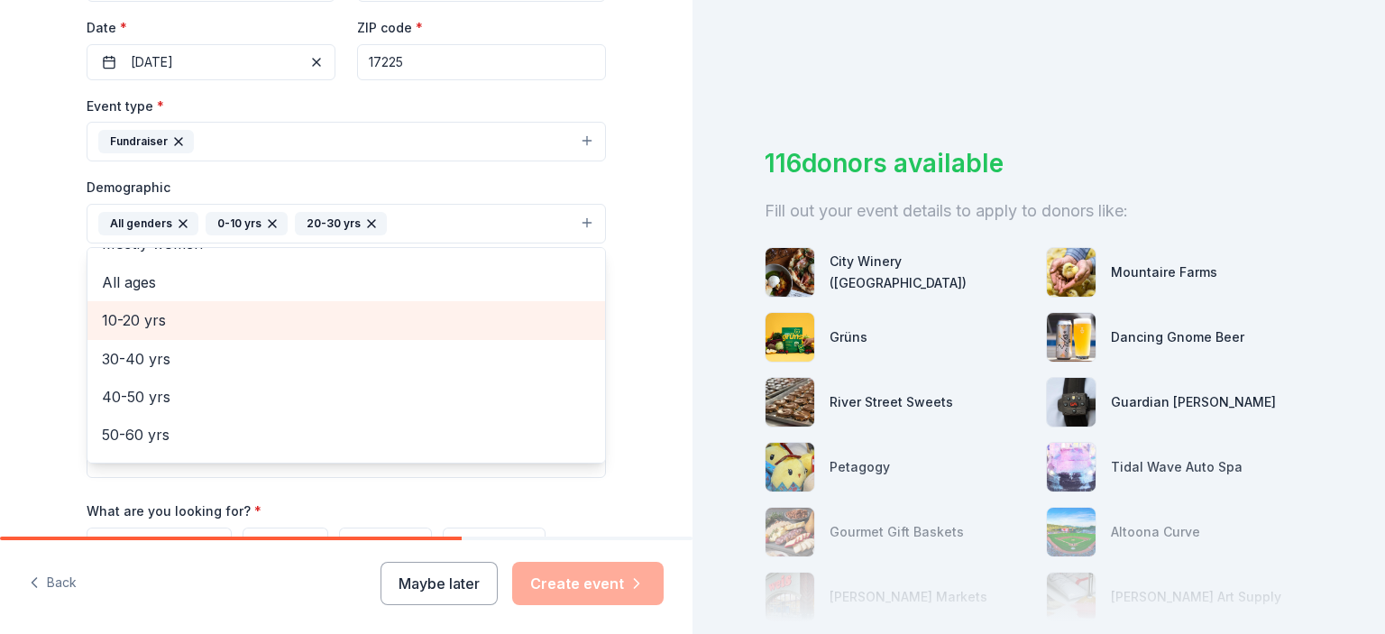
click at [151, 318] on span "10-20 yrs" at bounding box center [346, 319] width 489 height 23
click at [141, 325] on span "30-40 yrs" at bounding box center [346, 319] width 489 height 23
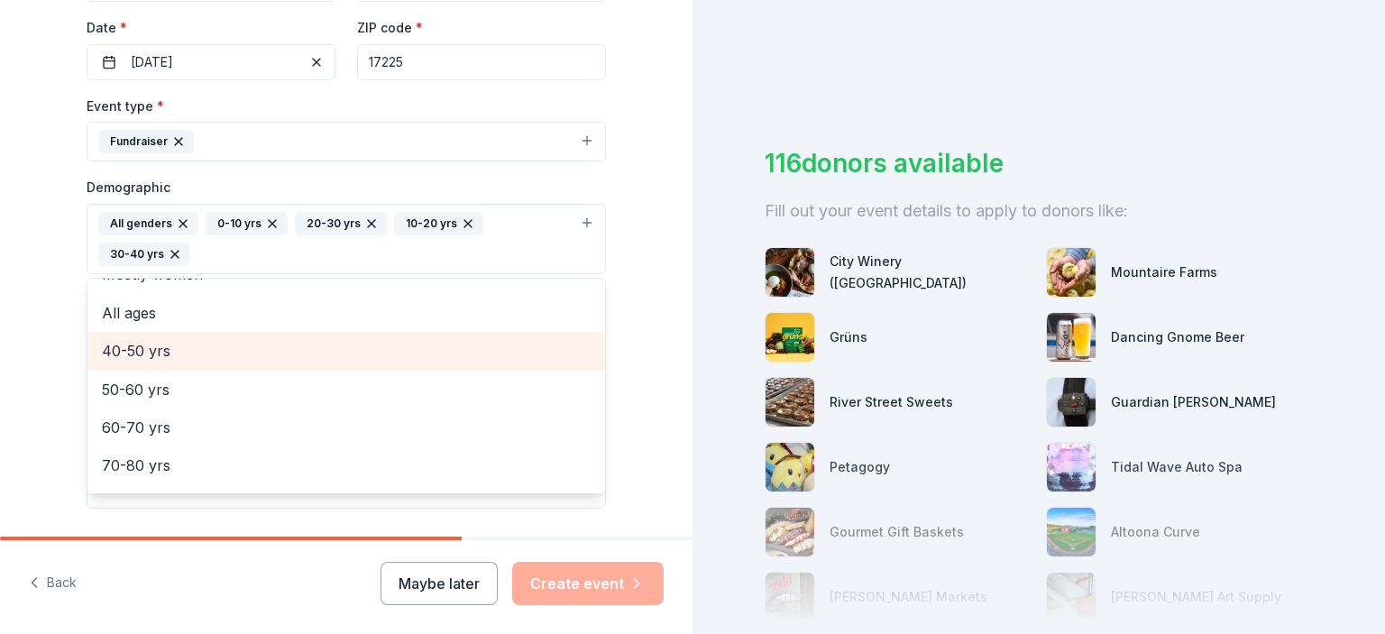
click at [143, 339] on span "40-50 yrs" at bounding box center [346, 350] width 489 height 23
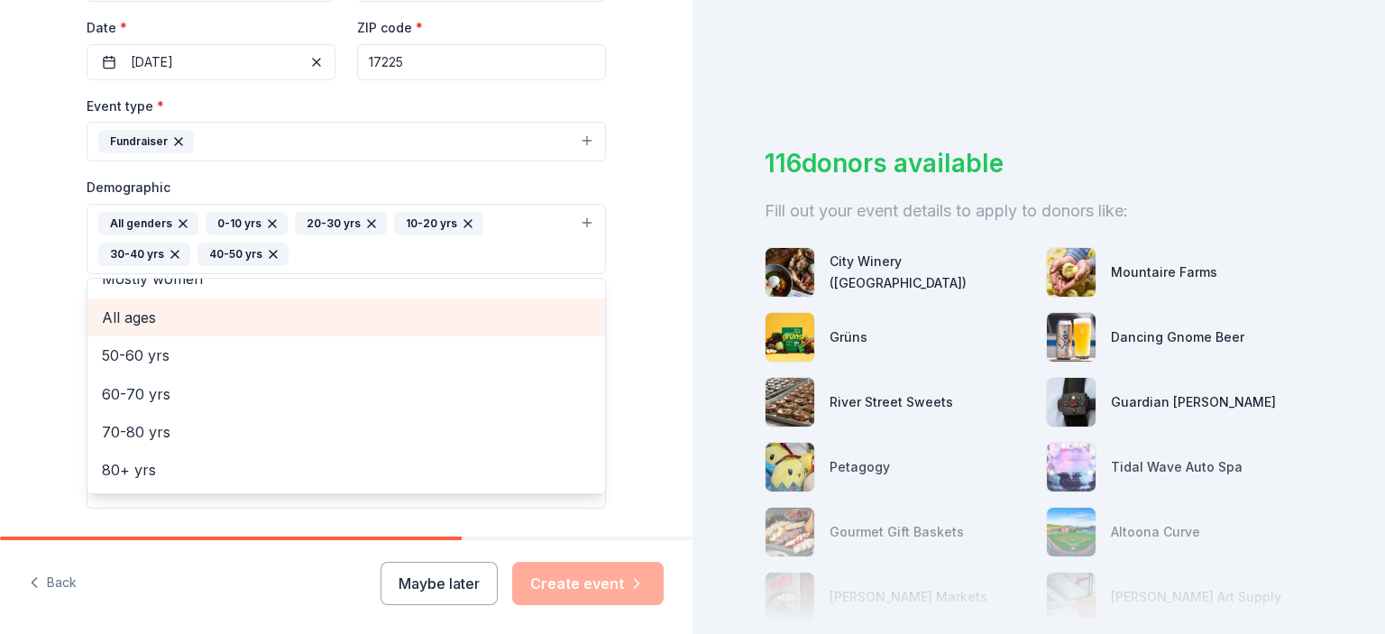
scroll to position [60, 0]
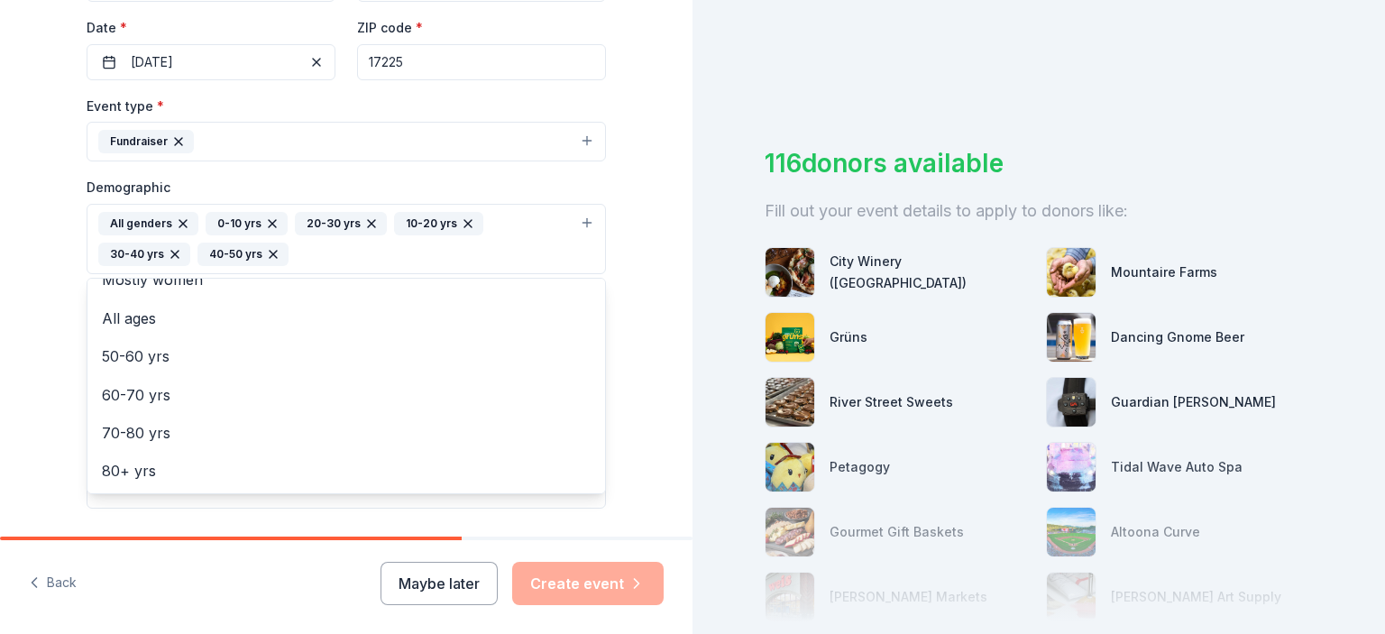
click at [35, 351] on div "Tell us about your event. We'll find in-kind donations you can apply for. Event…" at bounding box center [346, 197] width 692 height 1234
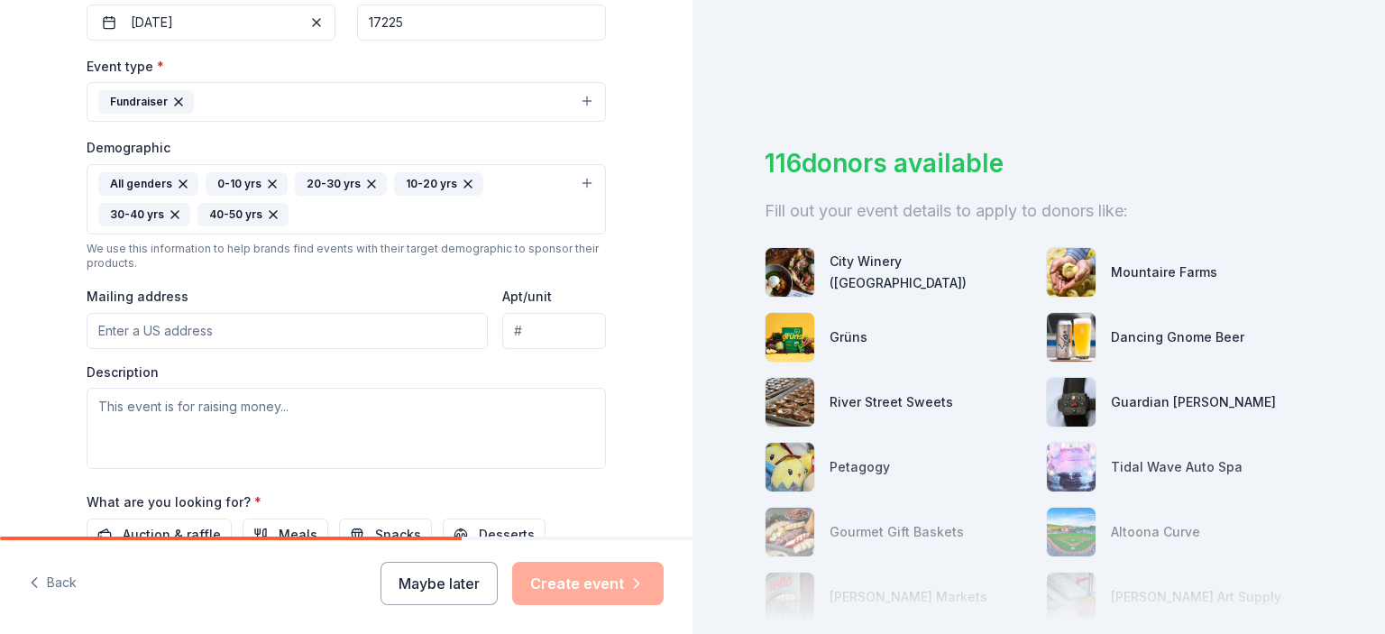
scroll to position [541, 0]
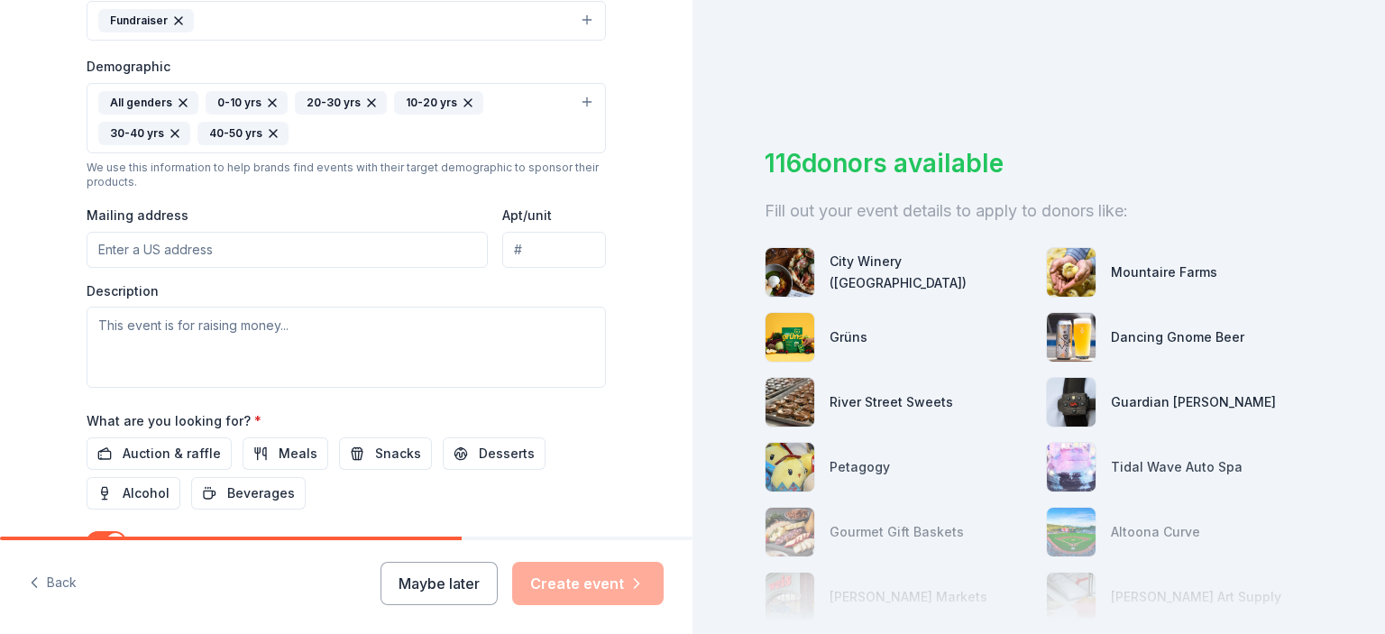
click at [166, 254] on input "Mailing address" at bounding box center [287, 250] width 401 height 36
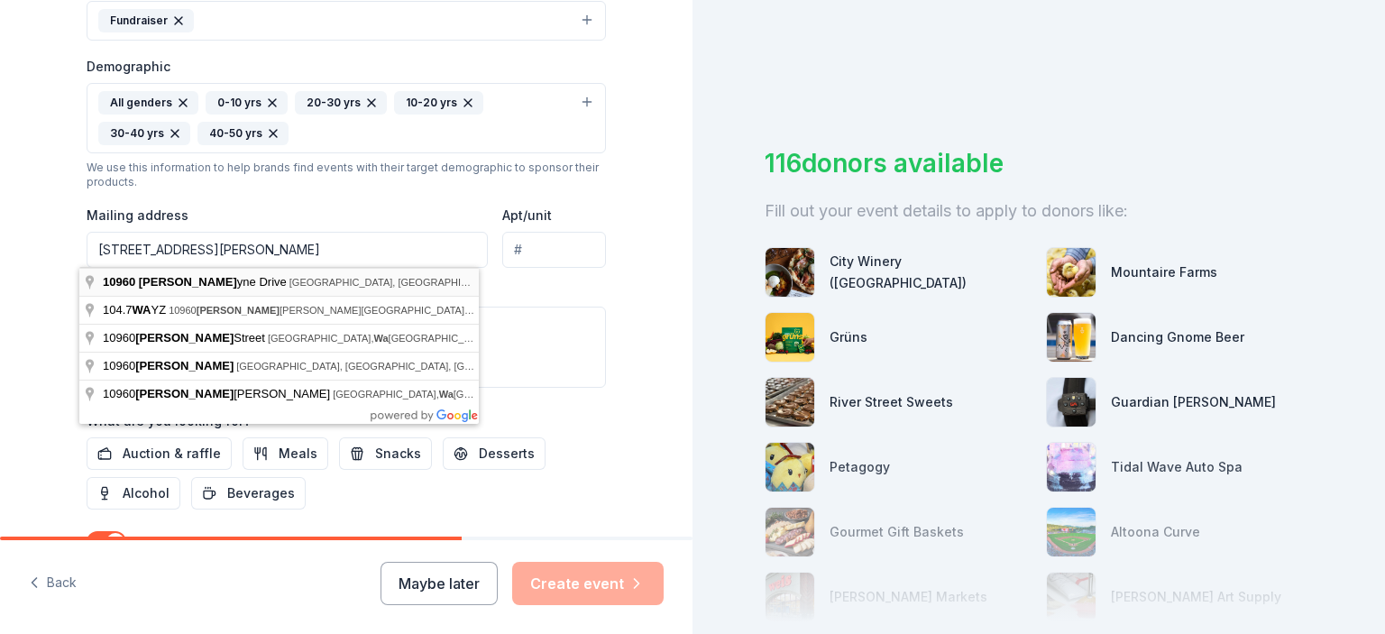
type input "[STREET_ADDRESS][PERSON_NAME]"
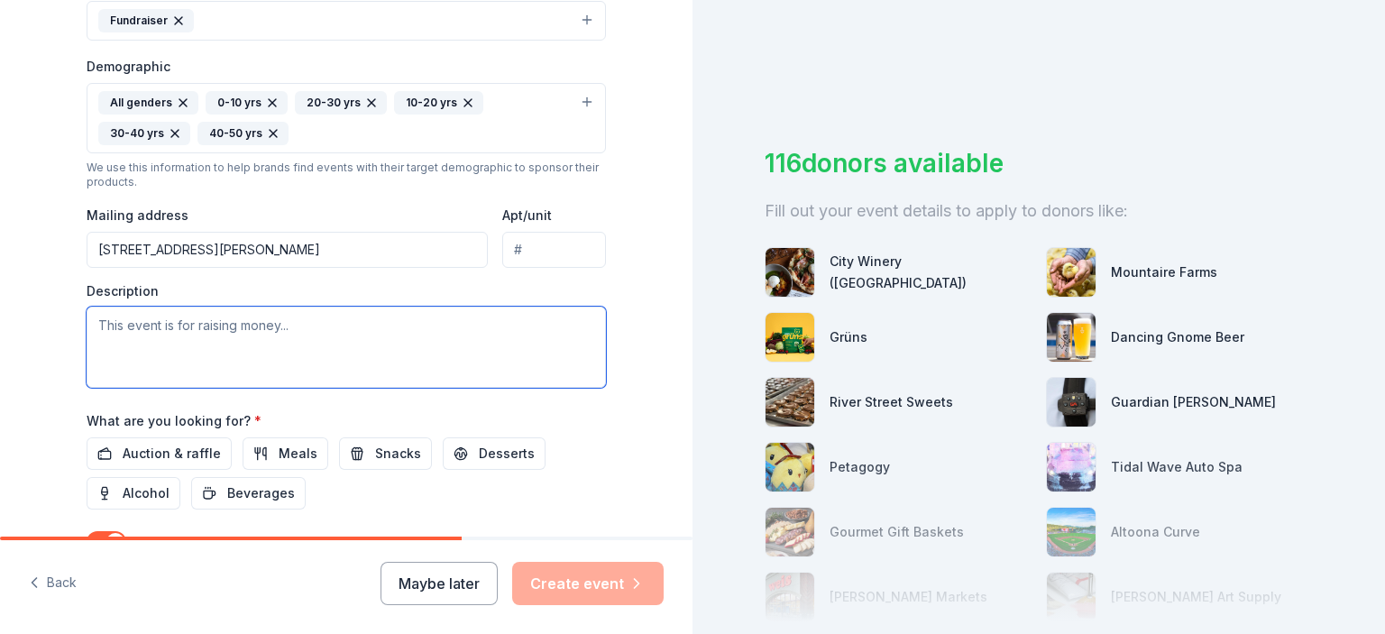
click at [168, 314] on textarea at bounding box center [346, 347] width 519 height 81
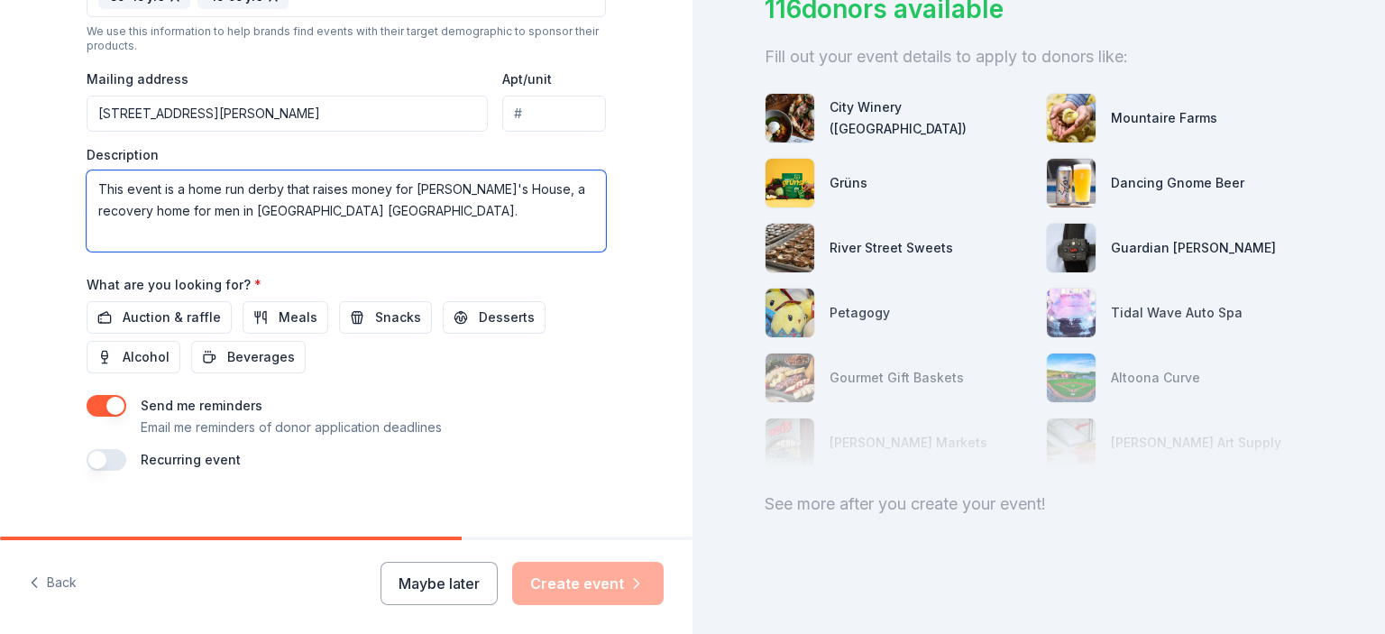
scroll to position [696, 0]
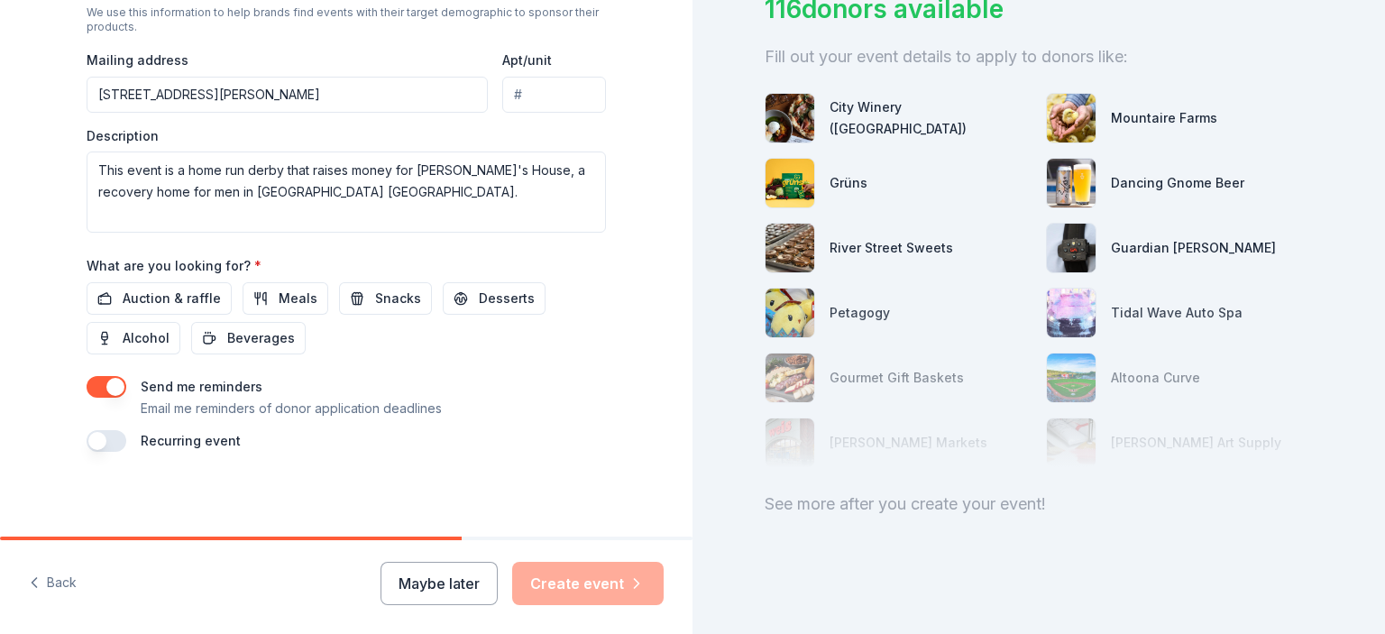
click at [101, 430] on button "button" at bounding box center [107, 441] width 40 height 22
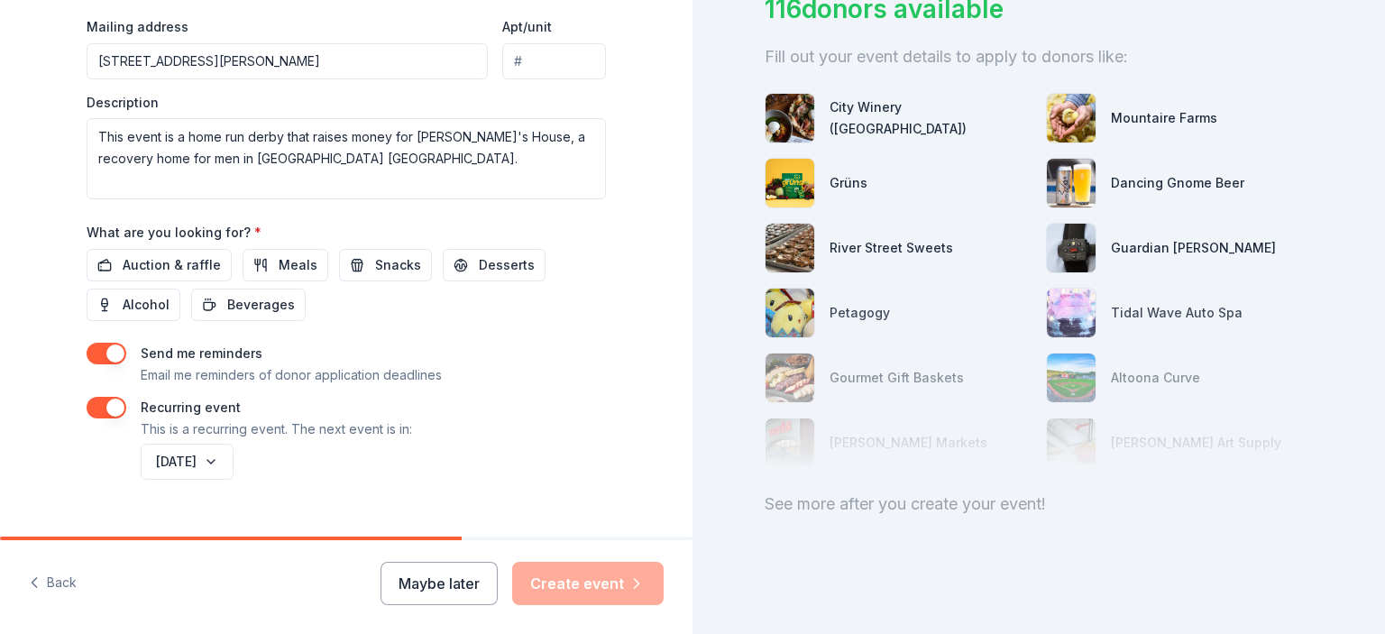
scroll to position [761, 0]
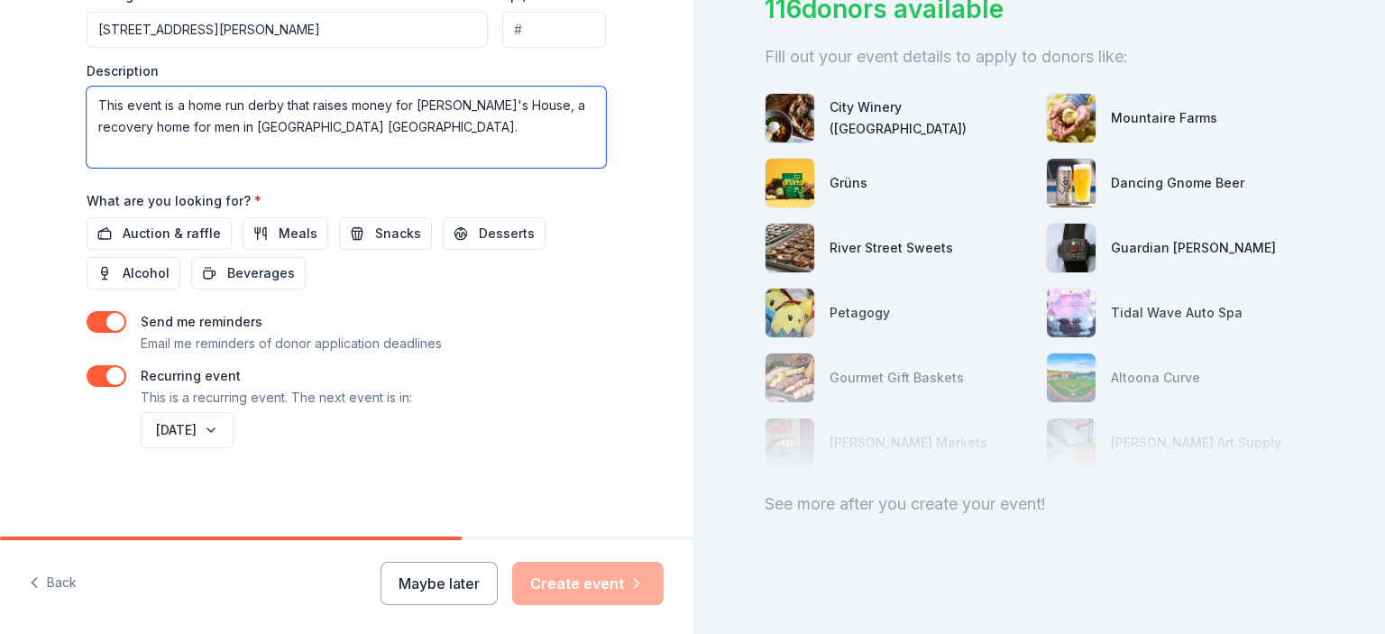
click at [363, 130] on textarea "This event is a home run derby that raises money for [PERSON_NAME]'s House, a r…" at bounding box center [346, 127] width 519 height 81
type textarea "This event is a home run derby that raises money for [PERSON_NAME]'s House, a r…"
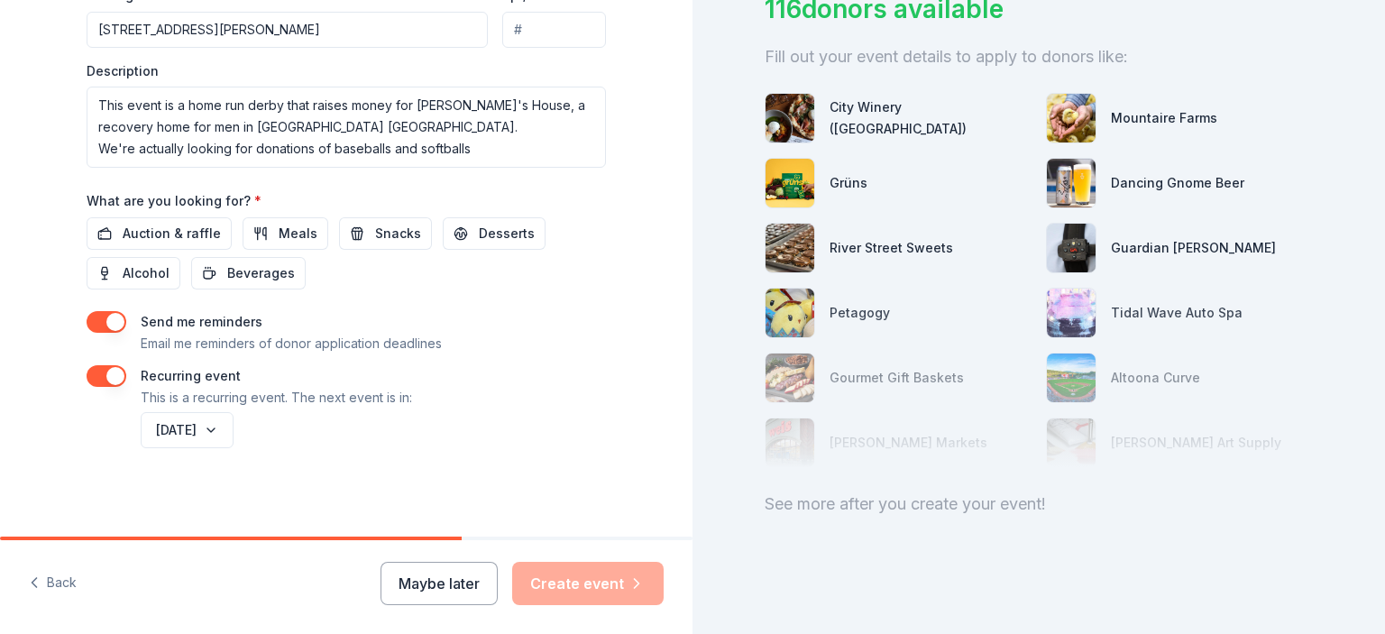
click at [142, 234] on span "Auction & raffle" at bounding box center [172, 234] width 98 height 22
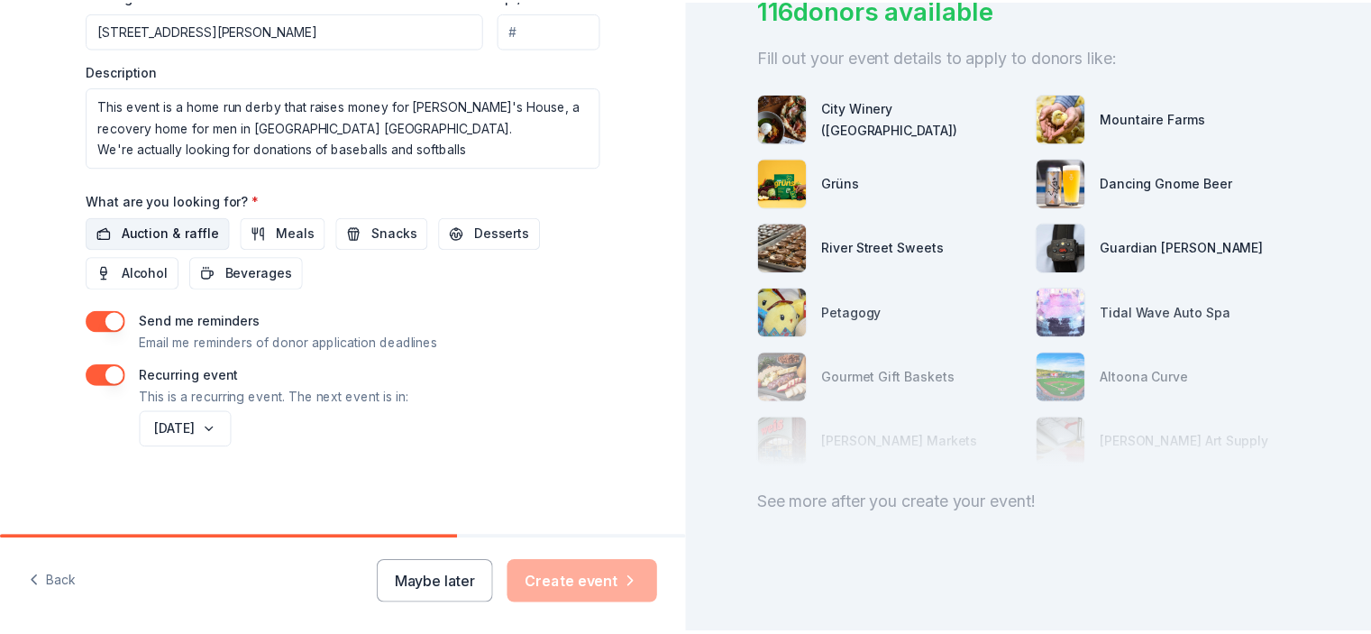
scroll to position [0, 0]
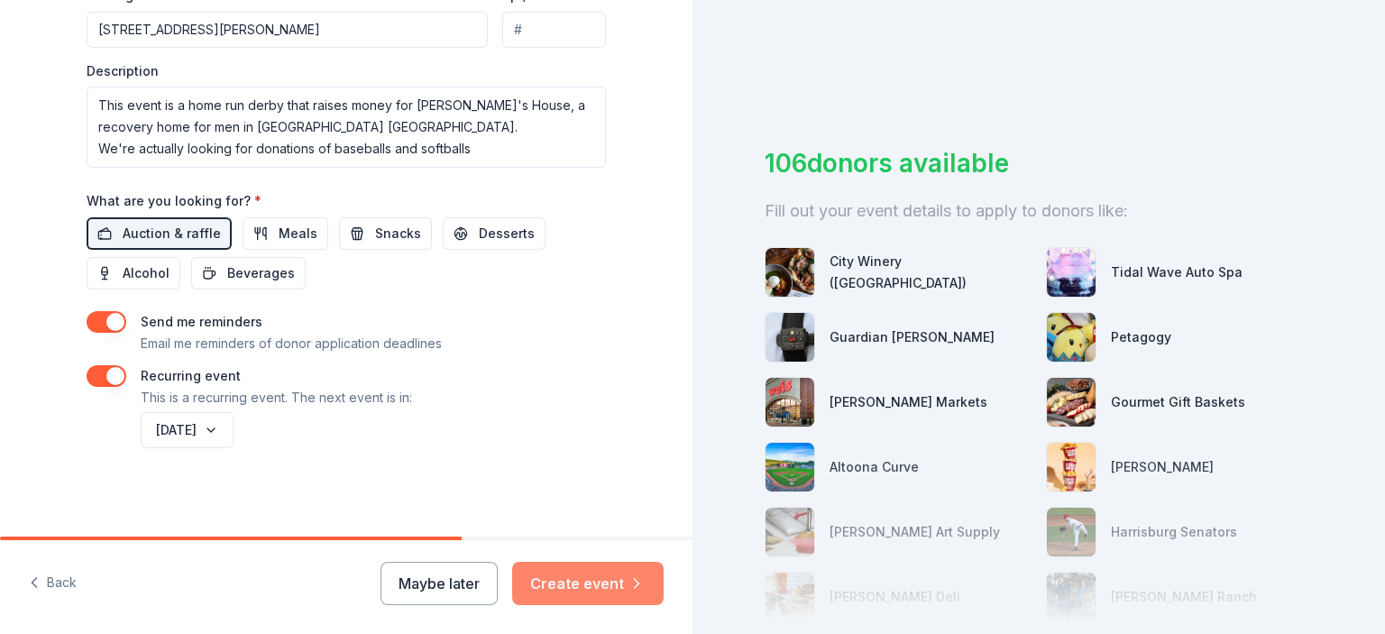
click at [601, 578] on button "Create event" at bounding box center [587, 583] width 151 height 43
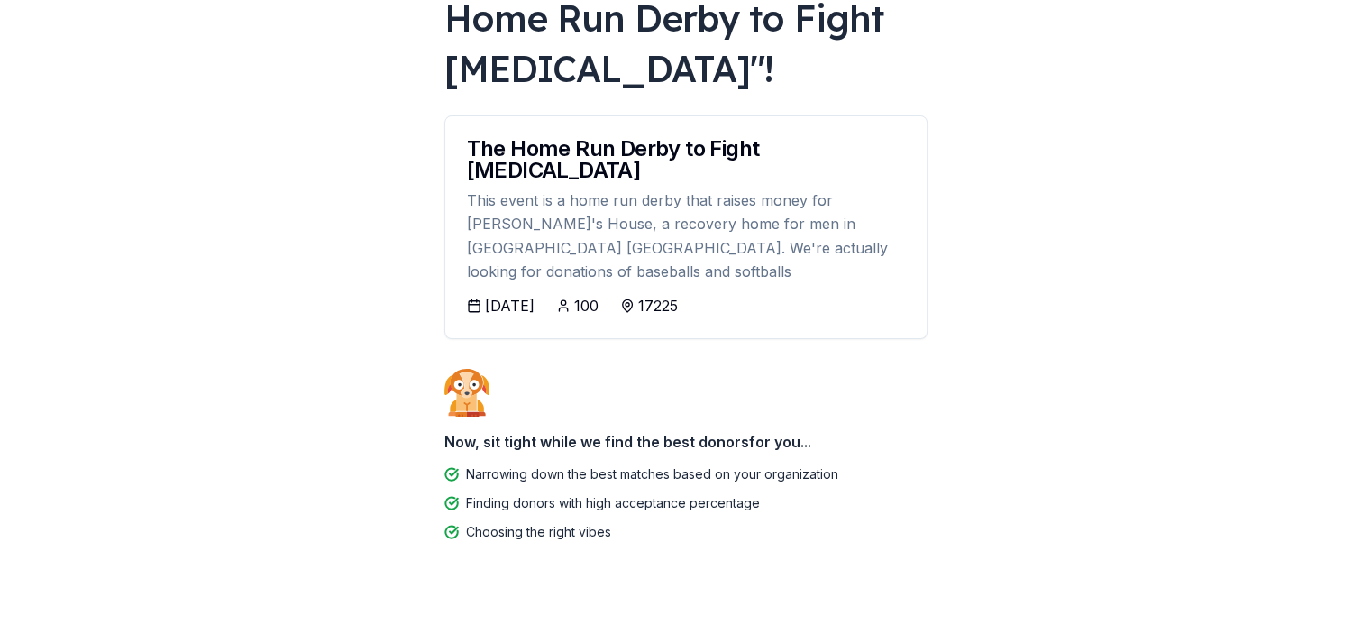
scroll to position [176, 0]
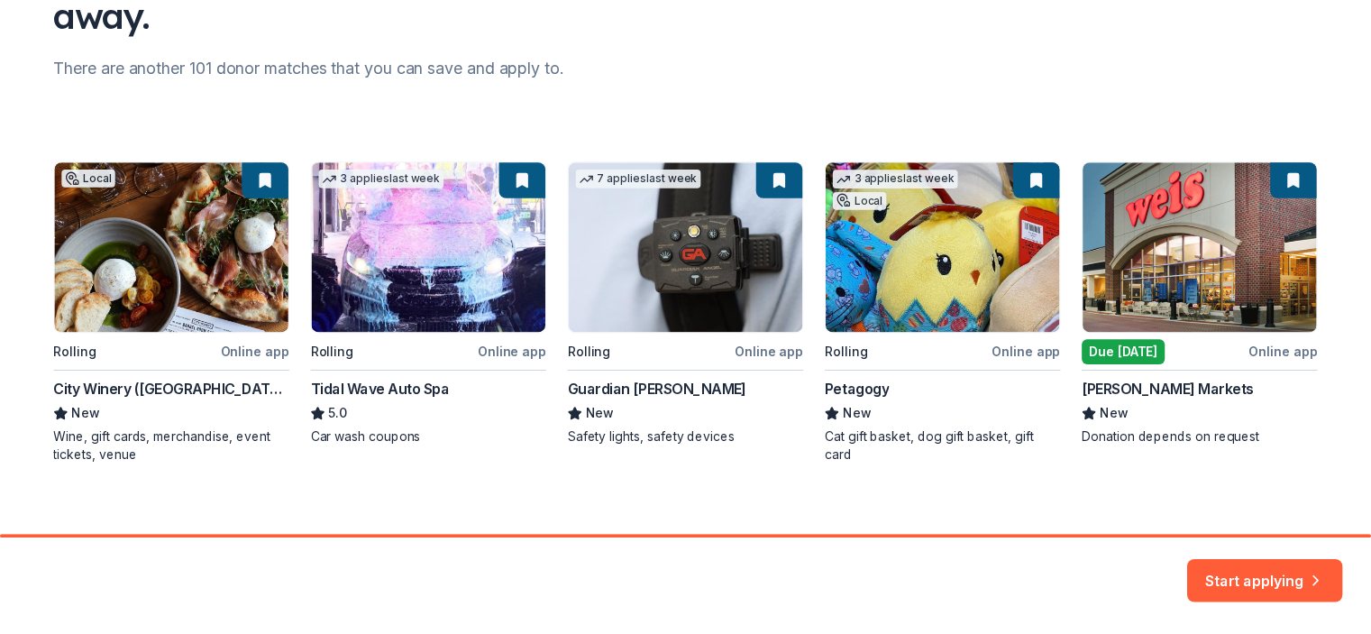
scroll to position [221, 0]
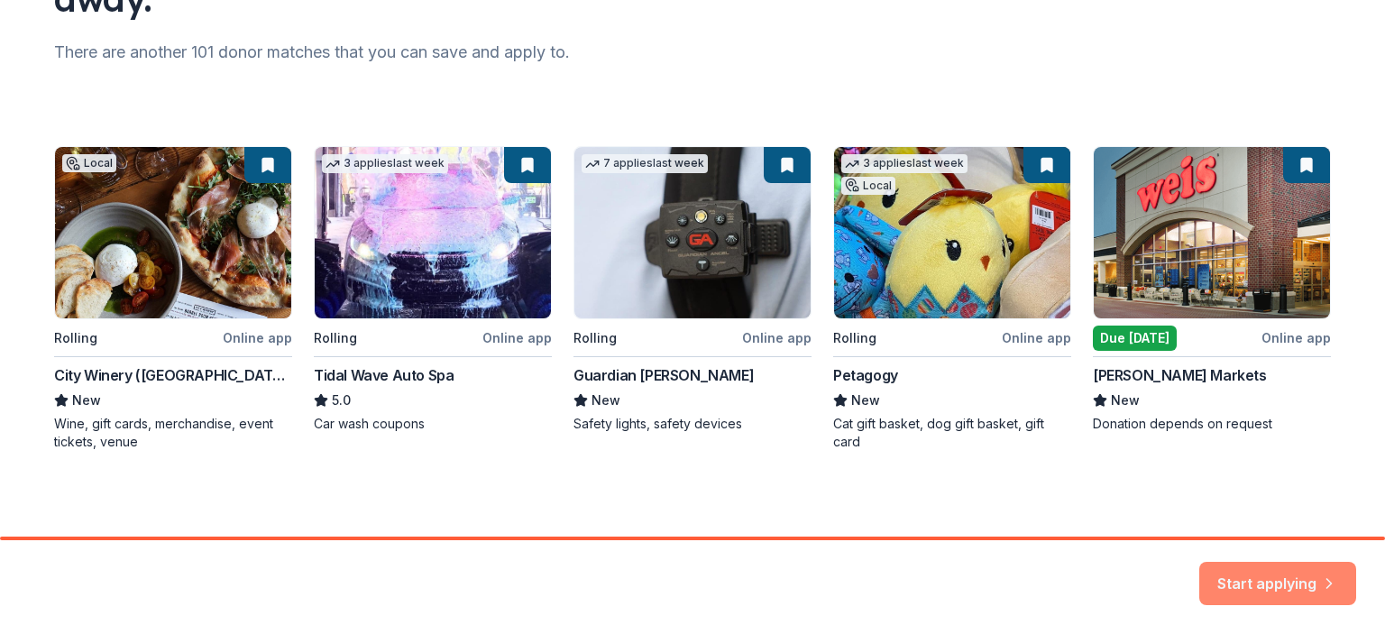
click at [1286, 582] on button "Start applying" at bounding box center [1277, 572] width 157 height 43
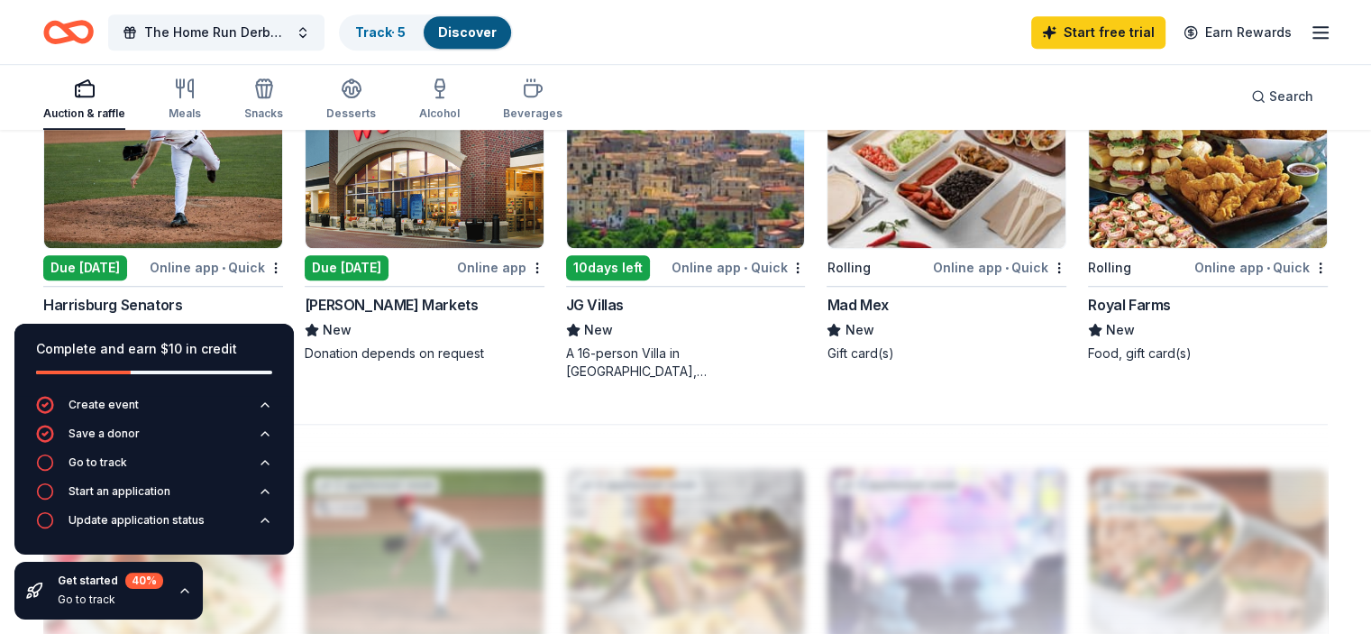
scroll to position [1262, 0]
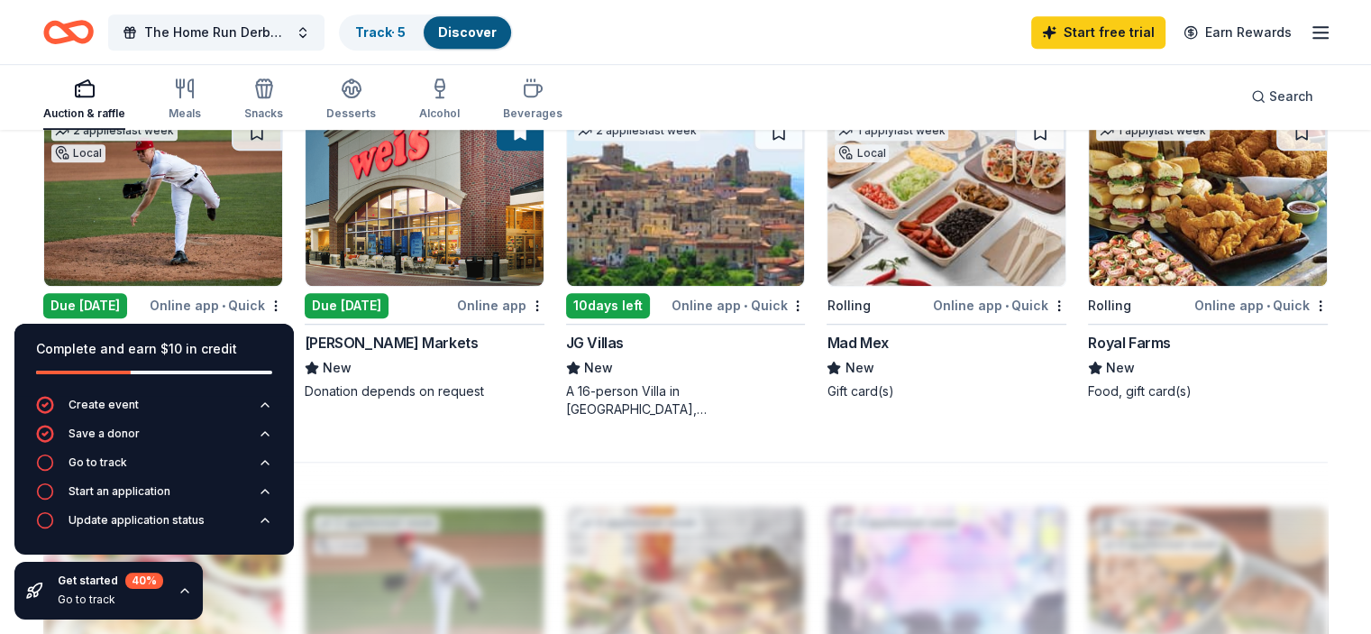
click at [158, 233] on img at bounding box center [163, 200] width 238 height 171
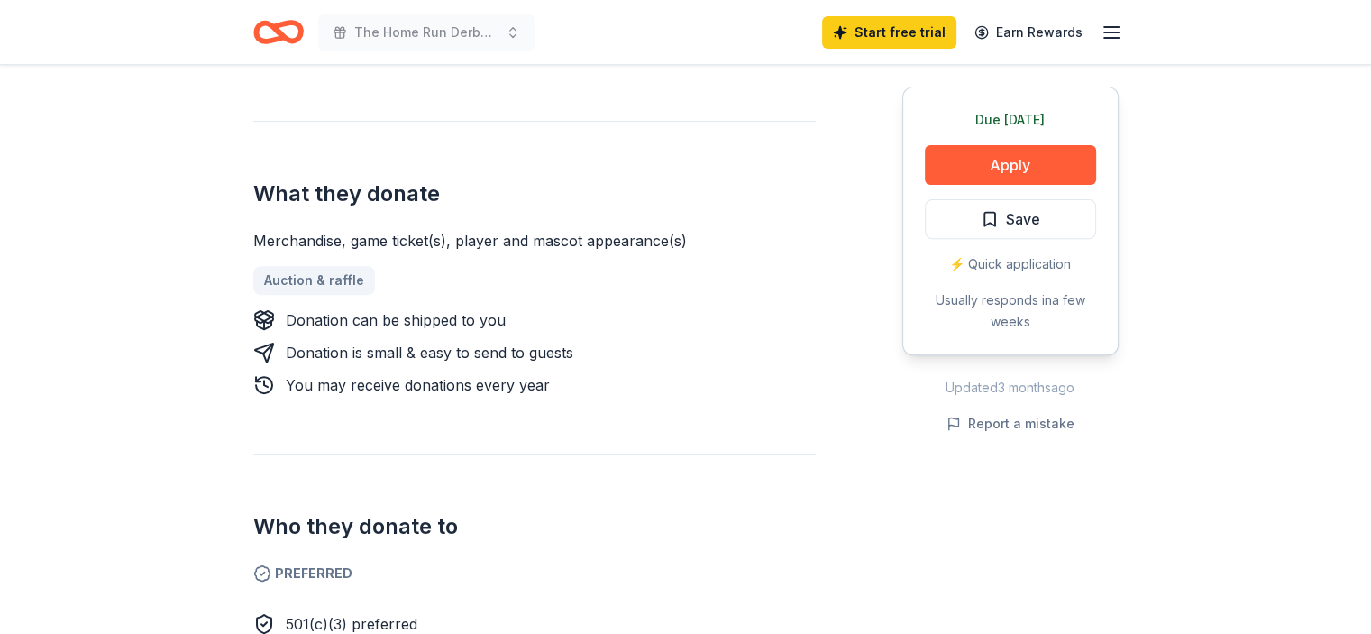
scroll to position [661, 0]
